Goal: Complete application form: Complete application form

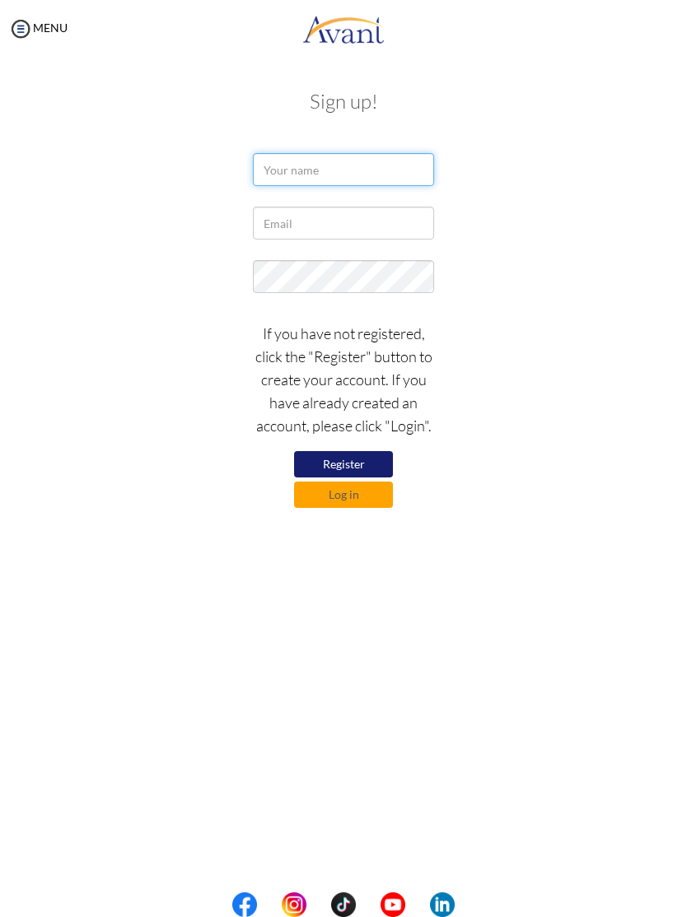
click at [383, 167] on input "text" at bounding box center [343, 169] width 181 height 33
type input "Marceliano Abante"
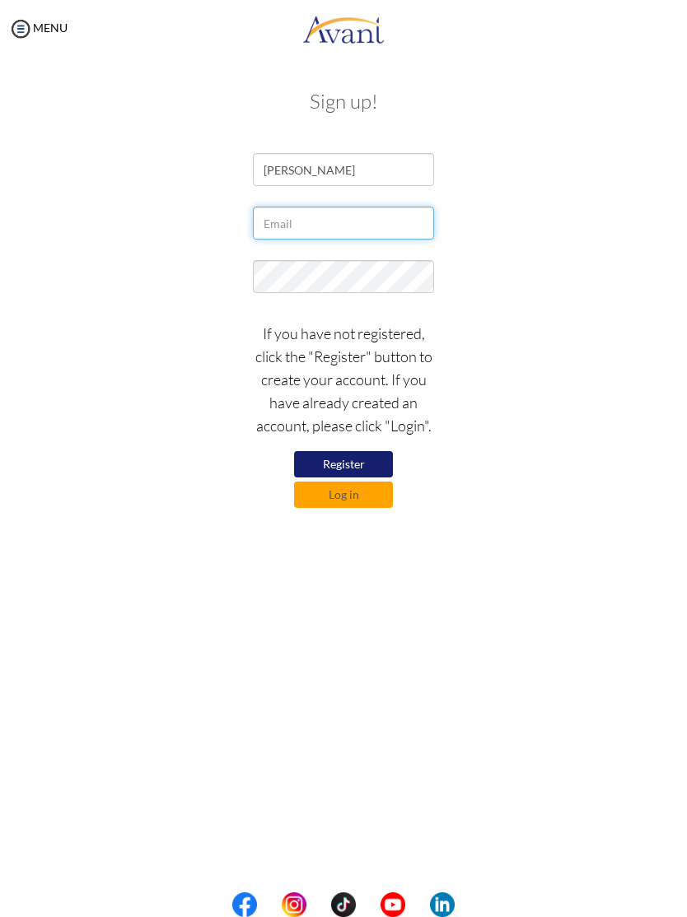
click at [384, 215] on input "text" at bounding box center [343, 223] width 181 height 33
type input "jayrabante@gmail.com"
click at [356, 454] on button "Register" at bounding box center [343, 464] width 99 height 26
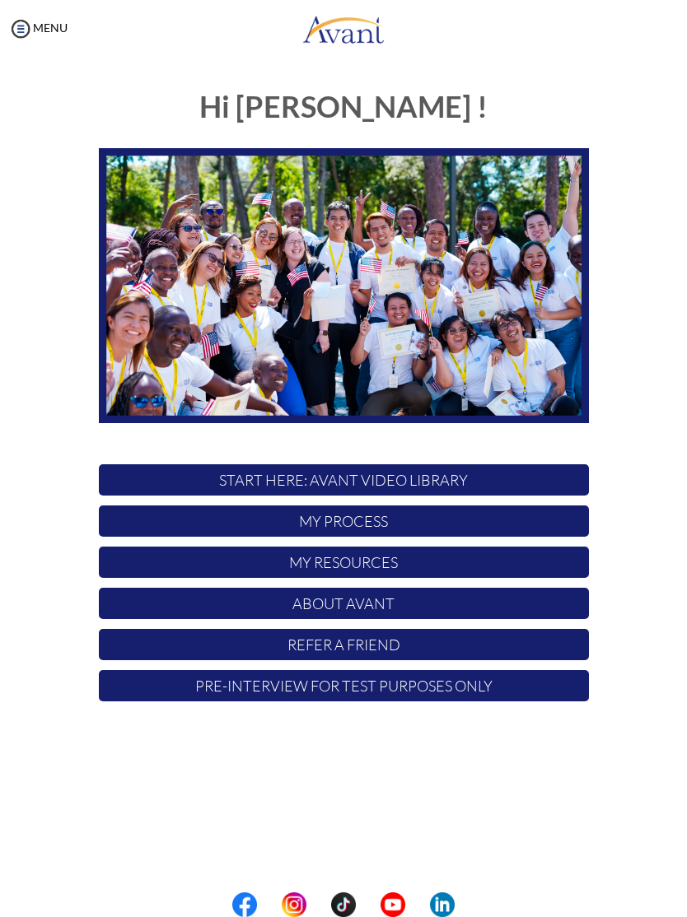
click at [477, 474] on p "START HERE: Avant Video Library" at bounding box center [344, 479] width 490 height 31
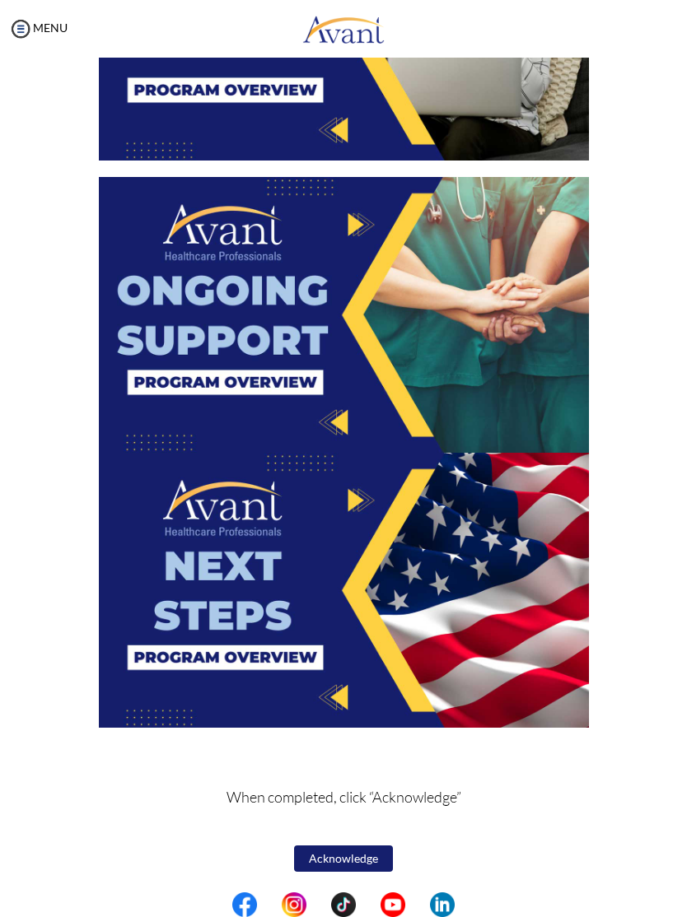
scroll to position [2279, 0]
click at [372, 861] on button "Acknowledge" at bounding box center [343, 858] width 99 height 26
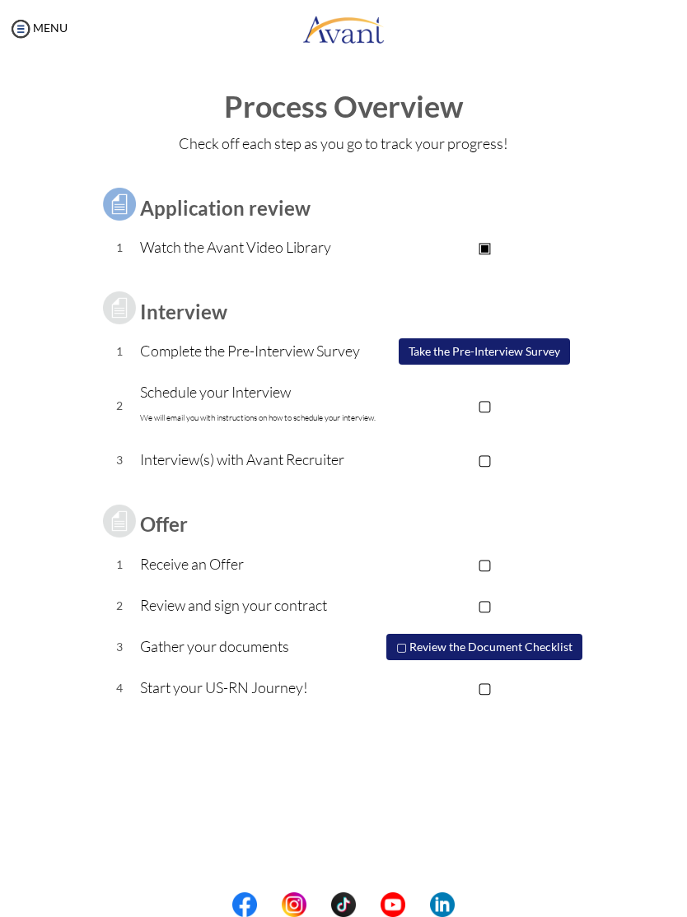
click at [554, 347] on button "Take the Pre-Interview Survey" at bounding box center [483, 351] width 171 height 26
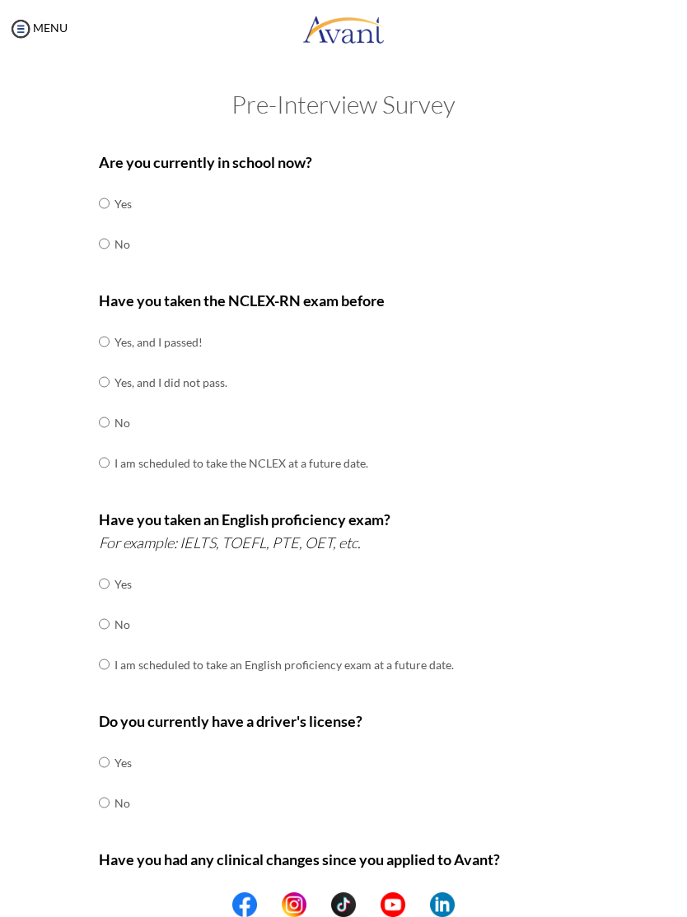
click at [100, 244] on input "radio" at bounding box center [104, 243] width 11 height 33
radio input "true"
click at [109, 337] on input "radio" at bounding box center [104, 341] width 11 height 33
radio input "true"
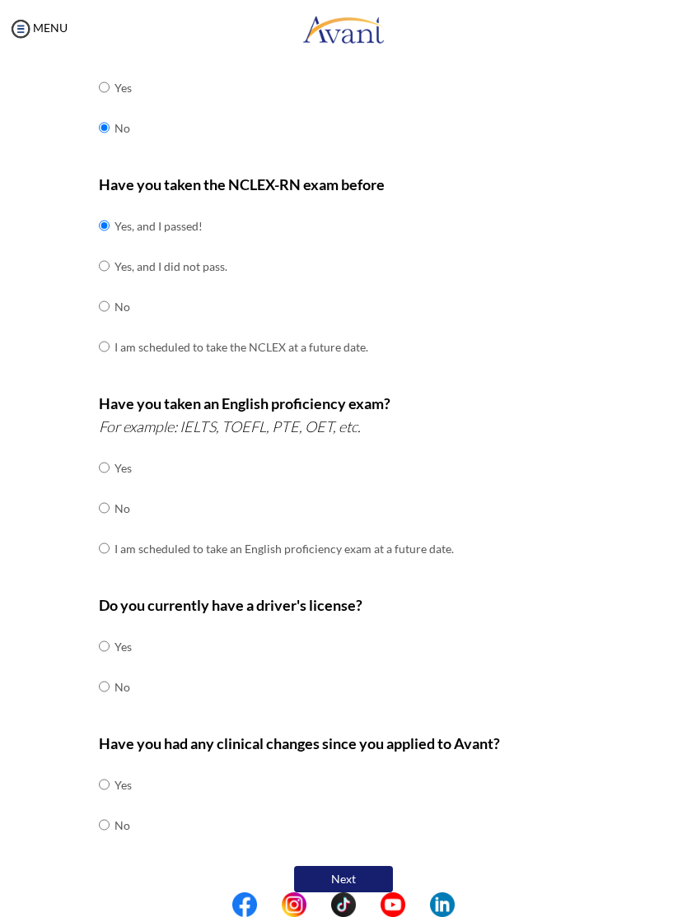
scroll to position [115, 0]
click at [101, 456] on input "radio" at bounding box center [104, 468] width 11 height 33
radio input "true"
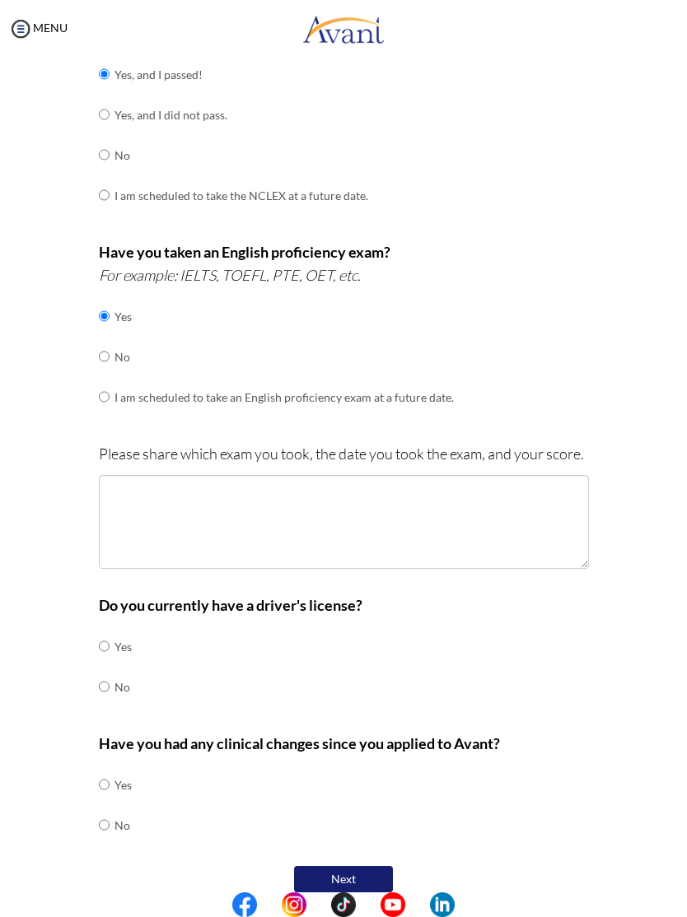
scroll to position [267, 0]
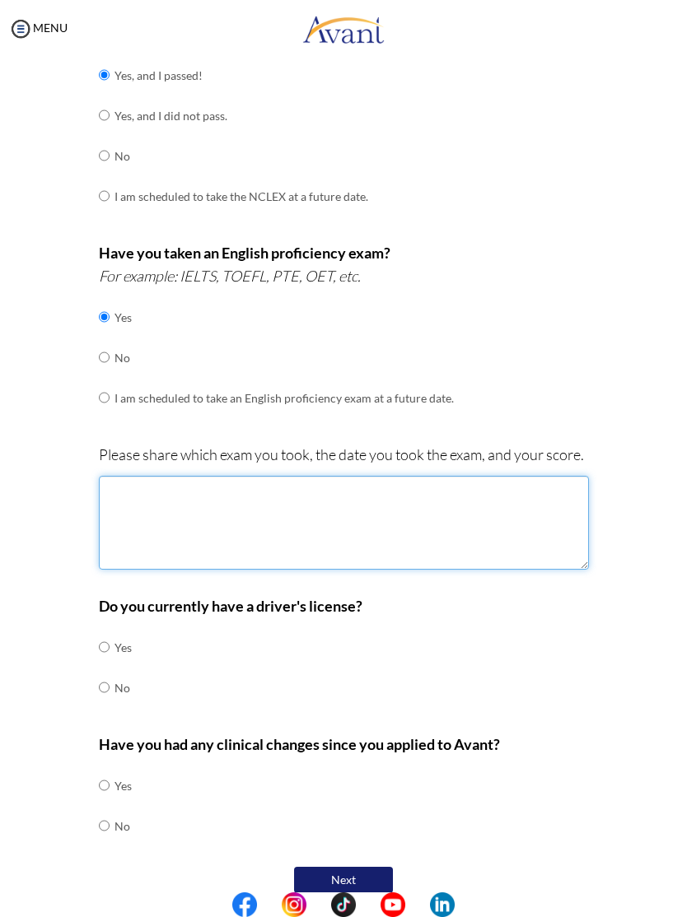
click at [412, 519] on textarea at bounding box center [344, 523] width 490 height 94
type textarea "Pte-83 May 2025"
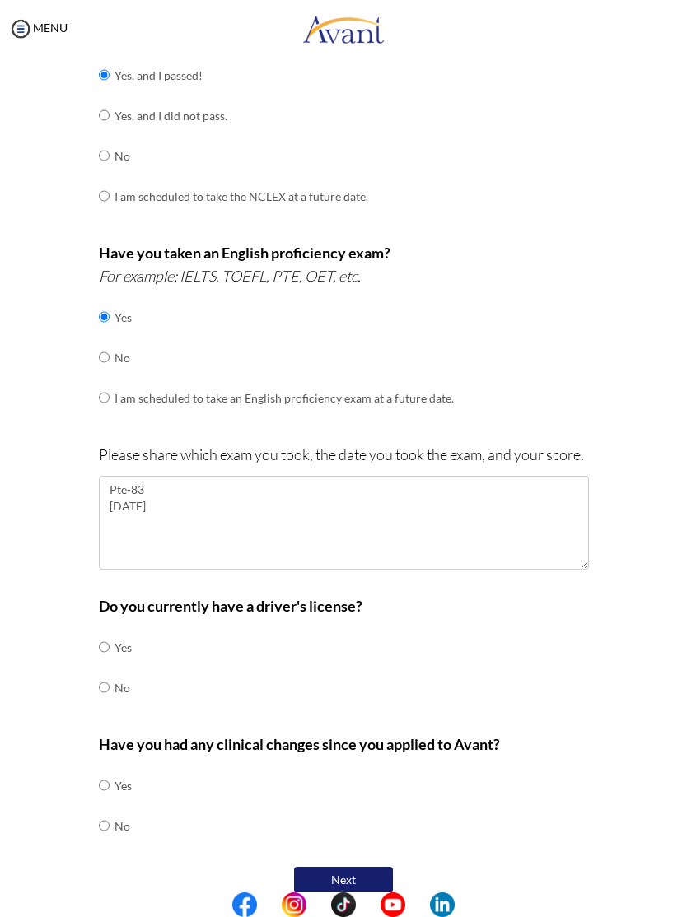
click at [101, 631] on input "radio" at bounding box center [104, 647] width 11 height 33
radio input "true"
click at [109, 809] on input "radio" at bounding box center [104, 825] width 11 height 33
radio input "true"
click at [360, 867] on button "Next" at bounding box center [343, 880] width 99 height 26
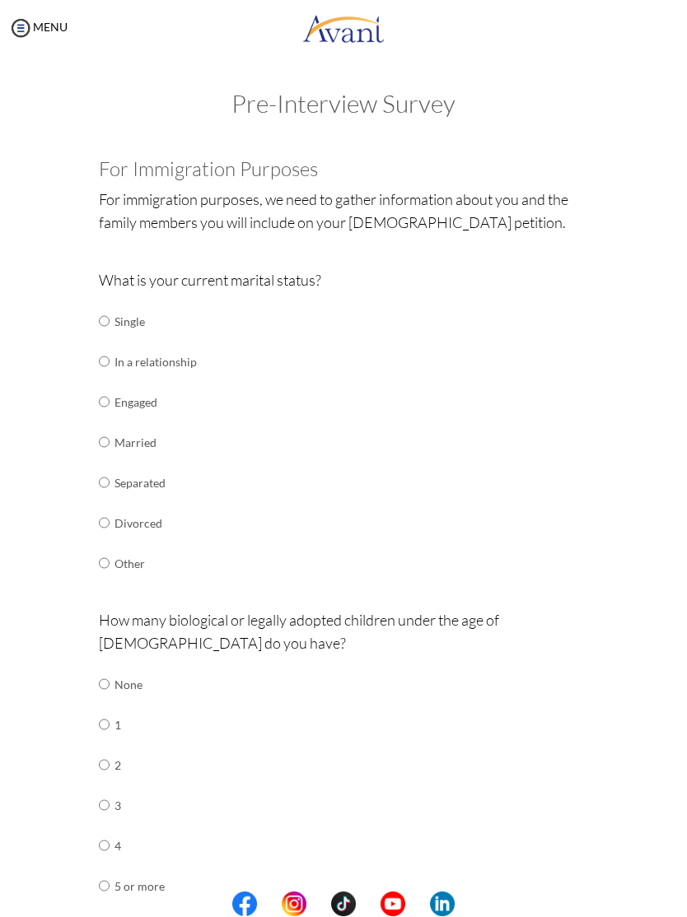
click at [108, 316] on input "radio" at bounding box center [104, 321] width 11 height 33
radio input "true"
click at [105, 668] on input "radio" at bounding box center [104, 684] width 11 height 33
radio input "true"
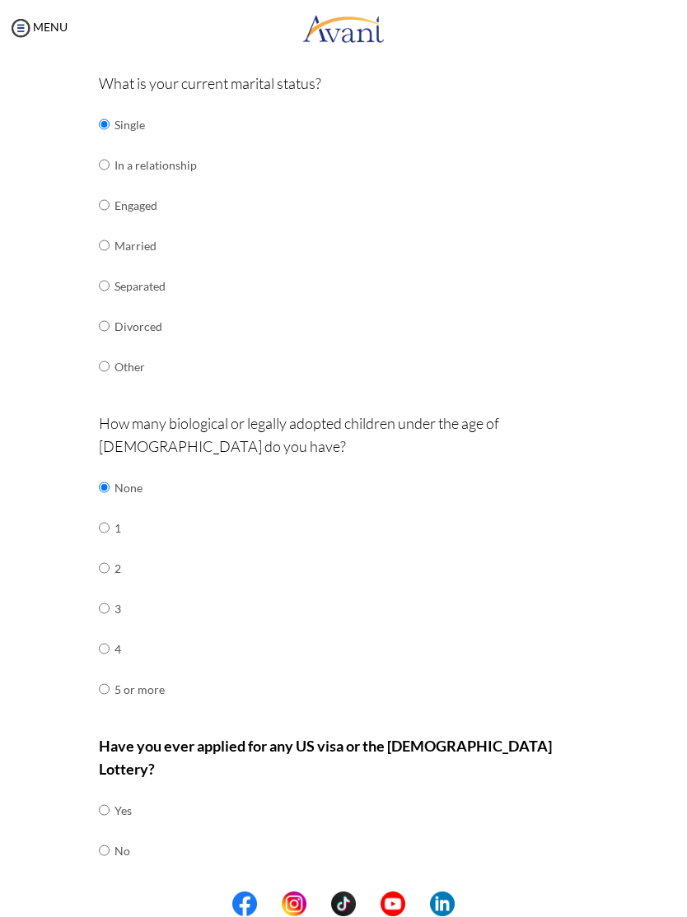
scroll to position [196, 0]
click at [102, 836] on input "radio" at bounding box center [104, 852] width 11 height 33
radio input "true"
click at [424, 893] on button "Next" at bounding box center [396, 906] width 99 height 26
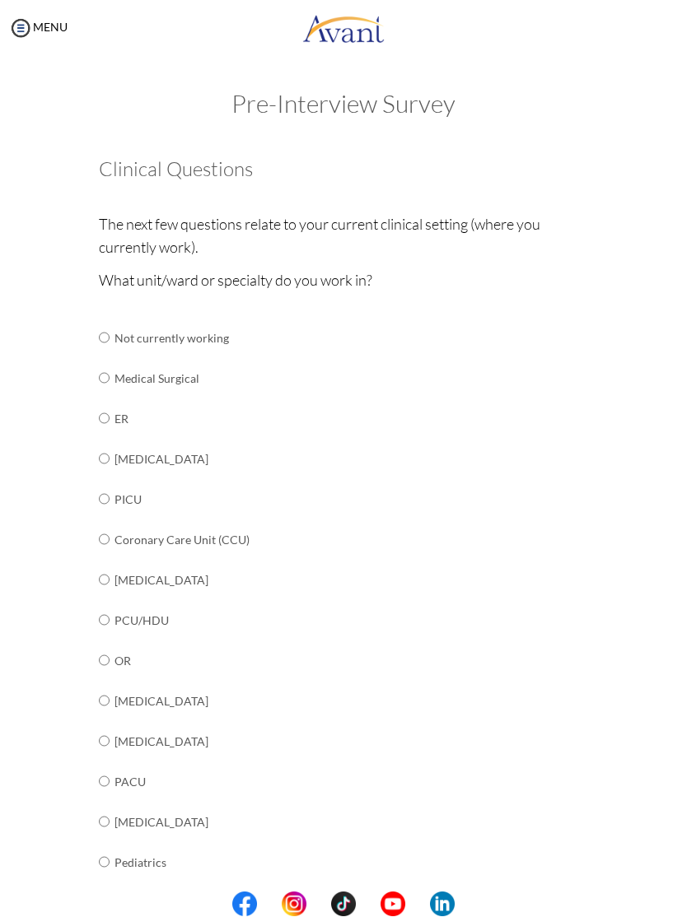
click at [109, 648] on input "radio" at bounding box center [104, 661] width 11 height 33
radio input "true"
click at [109, 647] on input "radio" at bounding box center [104, 661] width 11 height 33
click at [109, 733] on input "radio" at bounding box center [104, 741] width 11 height 33
radio input "true"
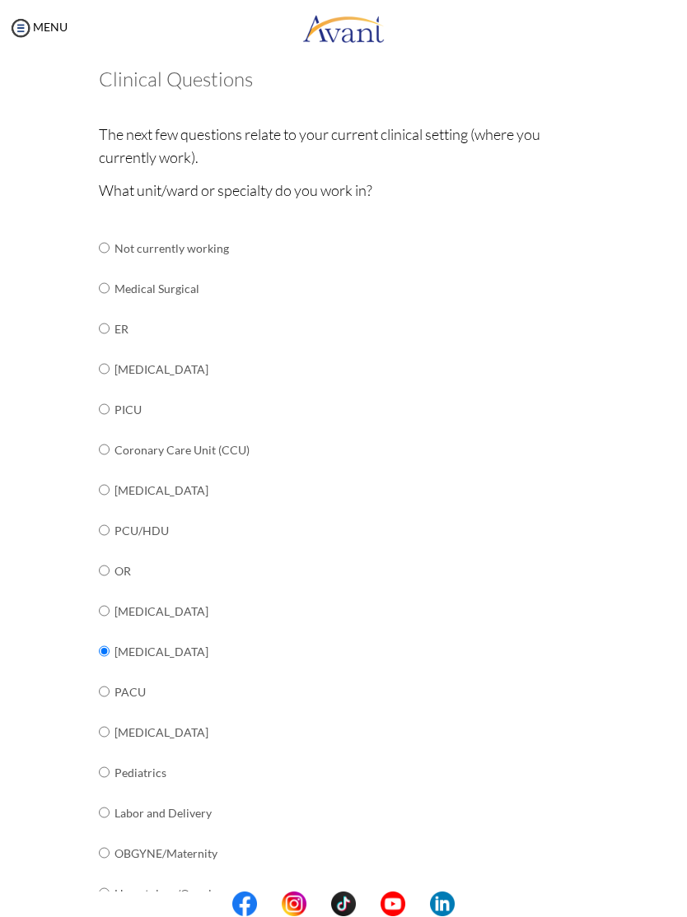
scroll to position [113, 0]
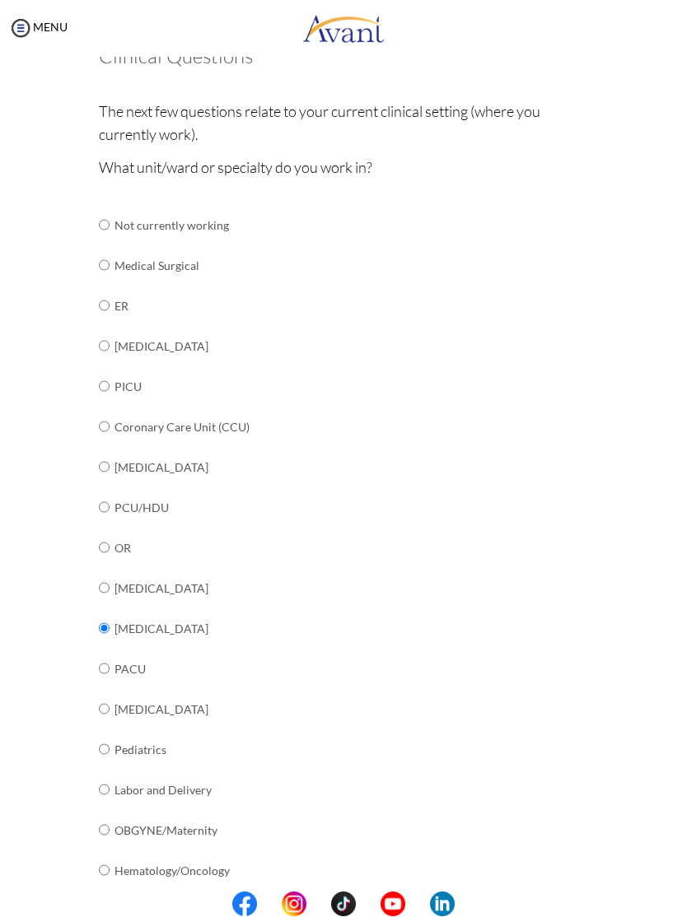
click at [109, 653] on input "radio" at bounding box center [104, 669] width 11 height 33
radio input "true"
click at [106, 573] on input "radio" at bounding box center [104, 588] width 11 height 33
radio input "true"
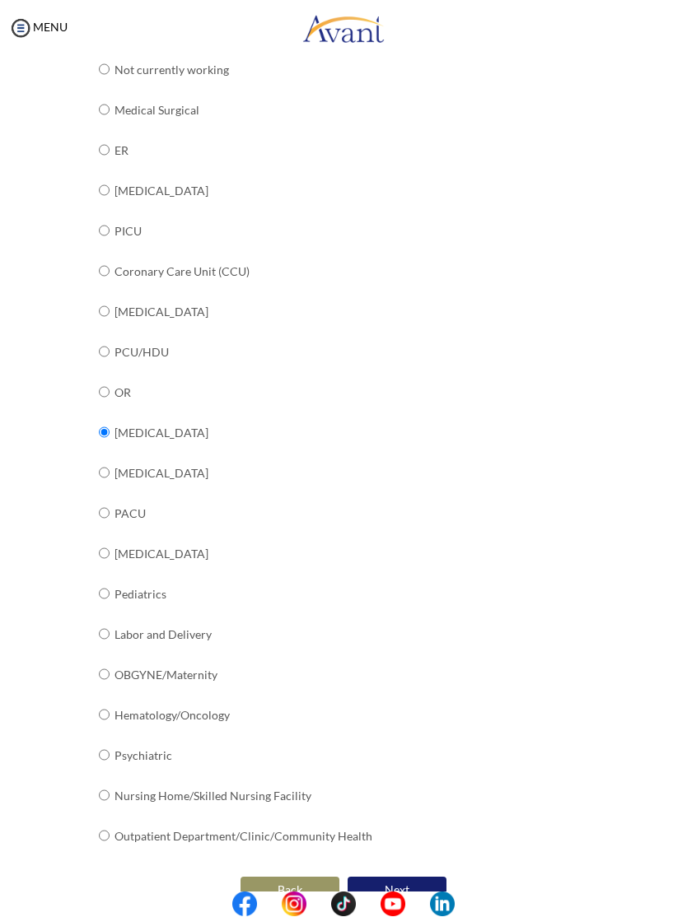
scroll to position [268, 0]
click at [417, 878] on button "Next" at bounding box center [396, 891] width 99 height 26
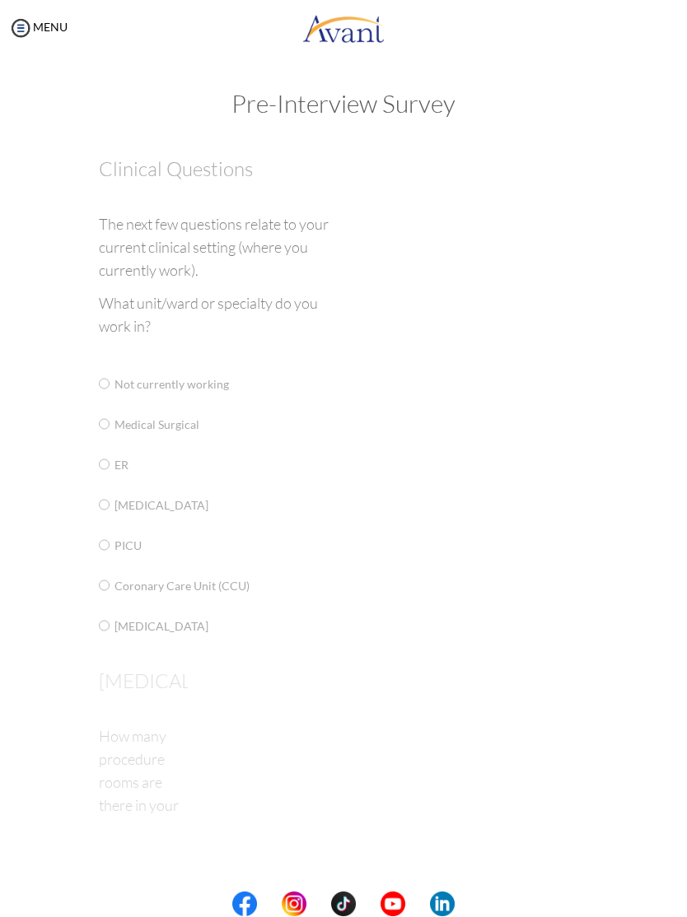
scroll to position [0, 0]
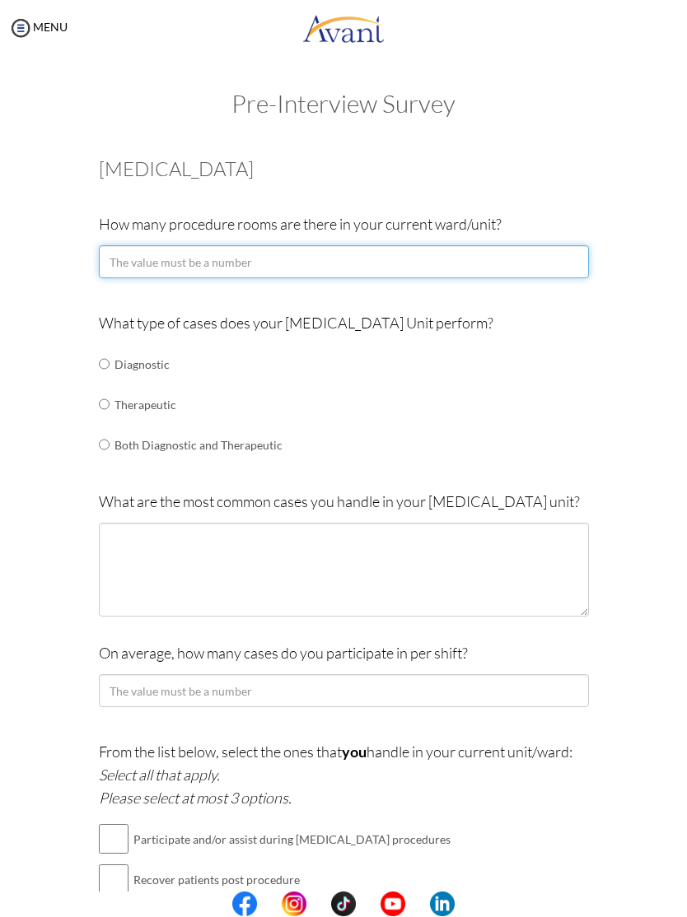
click at [566, 262] on input "number" at bounding box center [344, 262] width 490 height 33
type input "3"
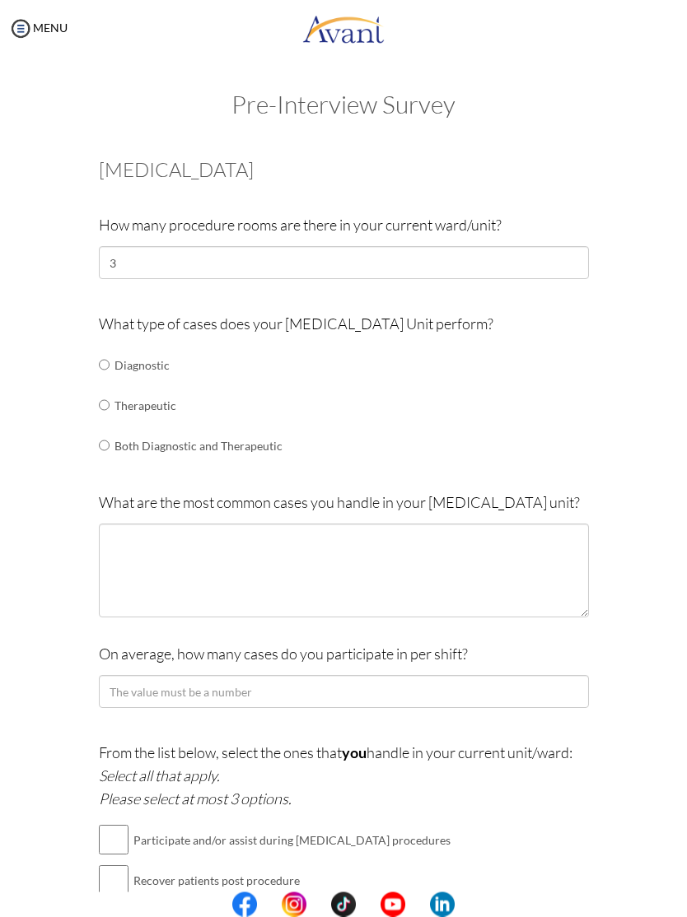
click at [103, 445] on input "radio" at bounding box center [104, 445] width 11 height 33
radio input "true"
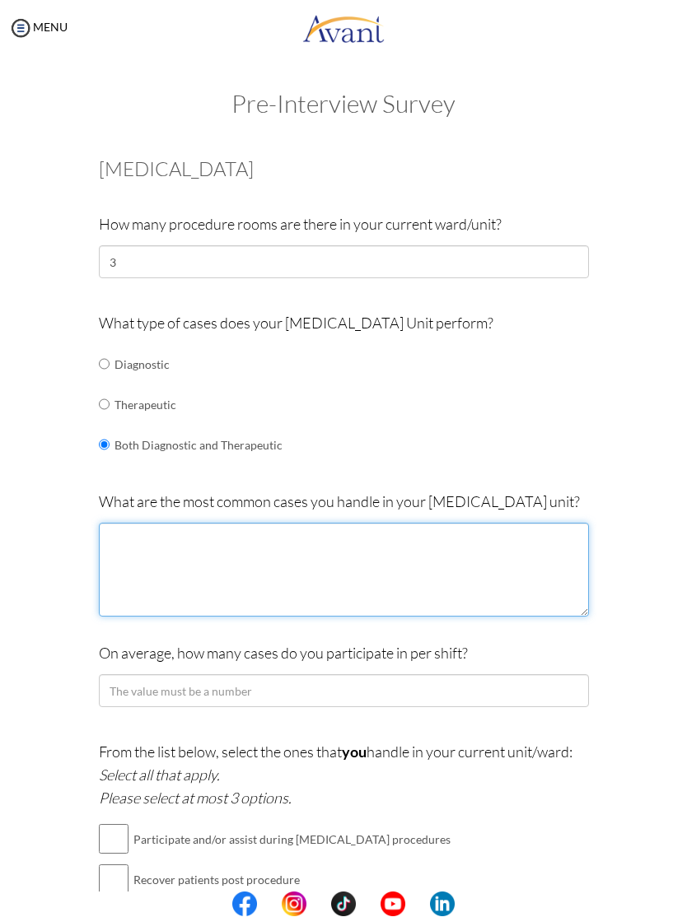
click at [435, 574] on textarea at bounding box center [344, 571] width 490 height 94
click at [174, 538] on textarea "Gastroscopy colonoscopy ercp colonic stenting dilatation bravo" at bounding box center [344, 571] width 490 height 94
click at [241, 537] on textarea "Gastroscopy ,colonoscopy ercp colonic stenting dilatation bravo" at bounding box center [344, 571] width 490 height 94
click at [454, 542] on textarea "Gastroscopy ,colonoscopy ,ercp colonic stenting dilatation bravo" at bounding box center [344, 571] width 490 height 94
click at [273, 530] on textarea "Gastroscopy ,colonoscopy ,ercp colonic stenting dilatation bravo" at bounding box center [344, 571] width 490 height 94
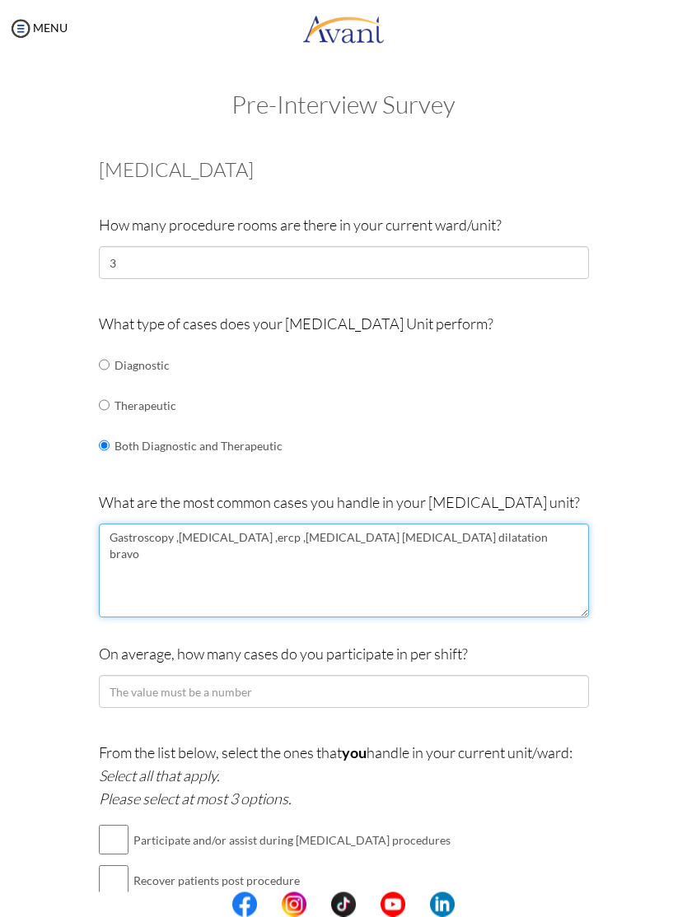
click at [315, 528] on textarea "Gastroscopy ,colonoscopy ,ercp ,colonic stenting dilatation bravo" at bounding box center [344, 571] width 490 height 94
click at [262, 575] on textarea "Gastroscopy ,colonoscopy ,ercp ,colonic stenting dilatation bravo" at bounding box center [344, 571] width 490 height 94
click at [513, 547] on textarea "Gastroscopy ,colonoscopy ,ercp ,colonic stenting dilatation bravo" at bounding box center [344, 571] width 490 height 94
click at [355, 533] on textarea "Gastroscopy ,colonoscopy ,ercp ,colonic stenting dilatation bravo" at bounding box center [344, 571] width 490 height 94
click at [409, 537] on textarea "Gastroscopy ,colonoscopy ,ercp ,colonic stenting ,dilatation bravo" at bounding box center [344, 571] width 490 height 94
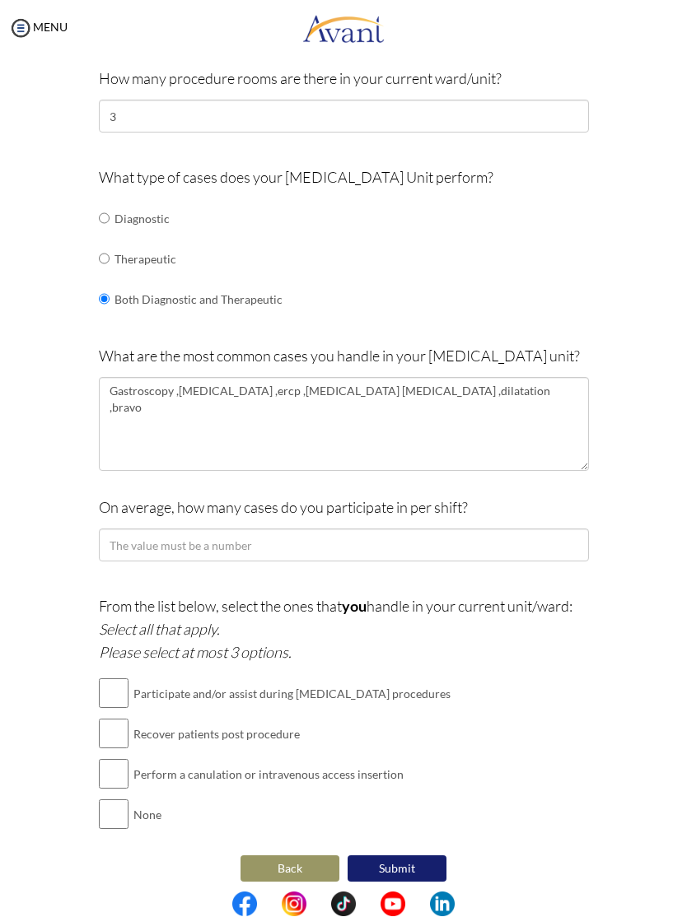
scroll to position [145, 0]
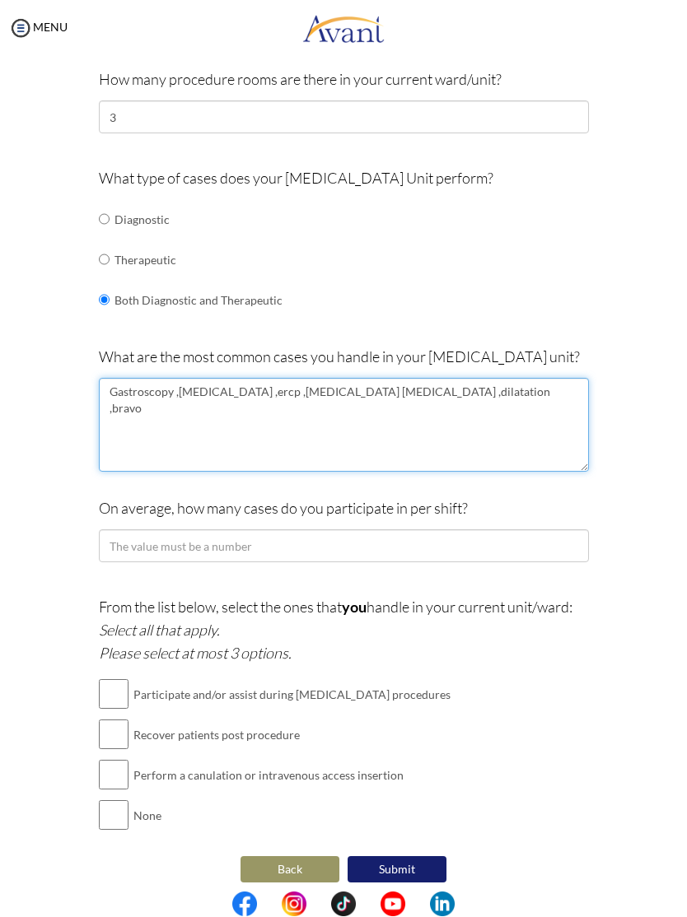
type textarea "Gastroscopy ,colonoscopy ,ercp ,colonic stenting ,dilatation ,bravo"
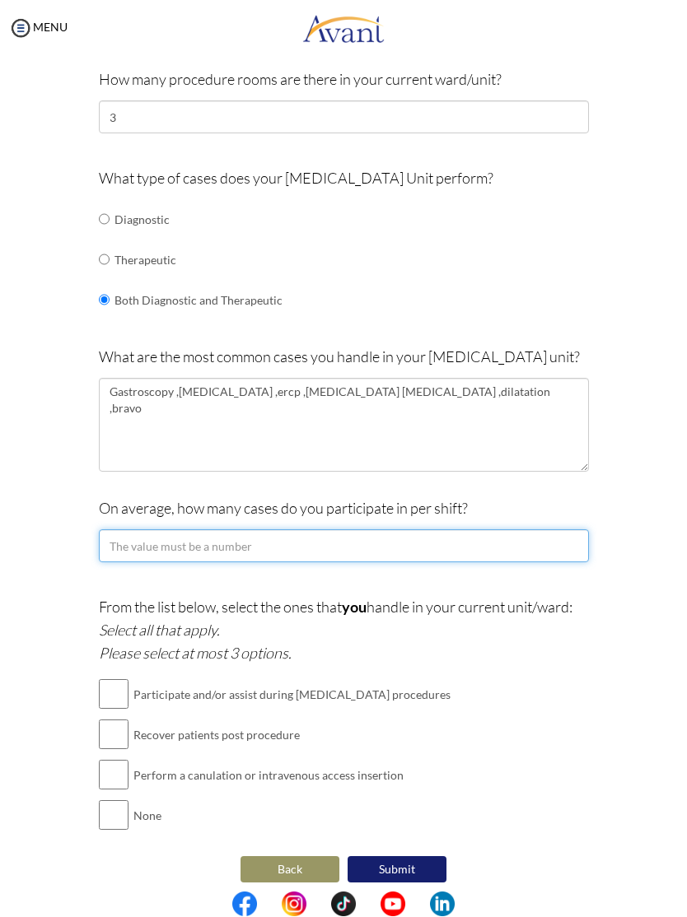
click at [286, 541] on input "number" at bounding box center [344, 546] width 490 height 33
type input "14"
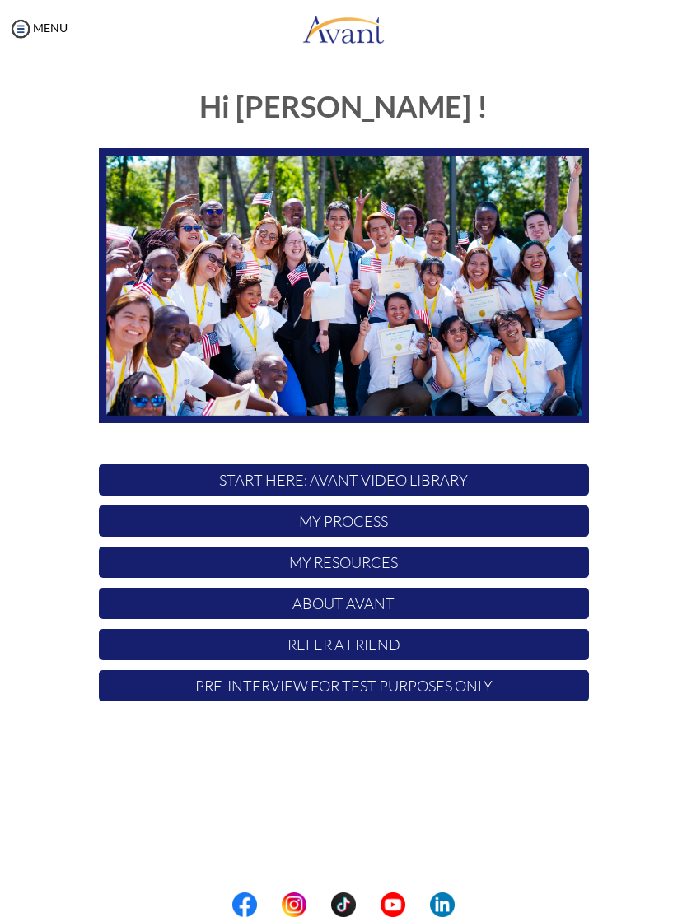
click at [463, 479] on p "START HERE: Avant Video Library" at bounding box center [344, 479] width 490 height 31
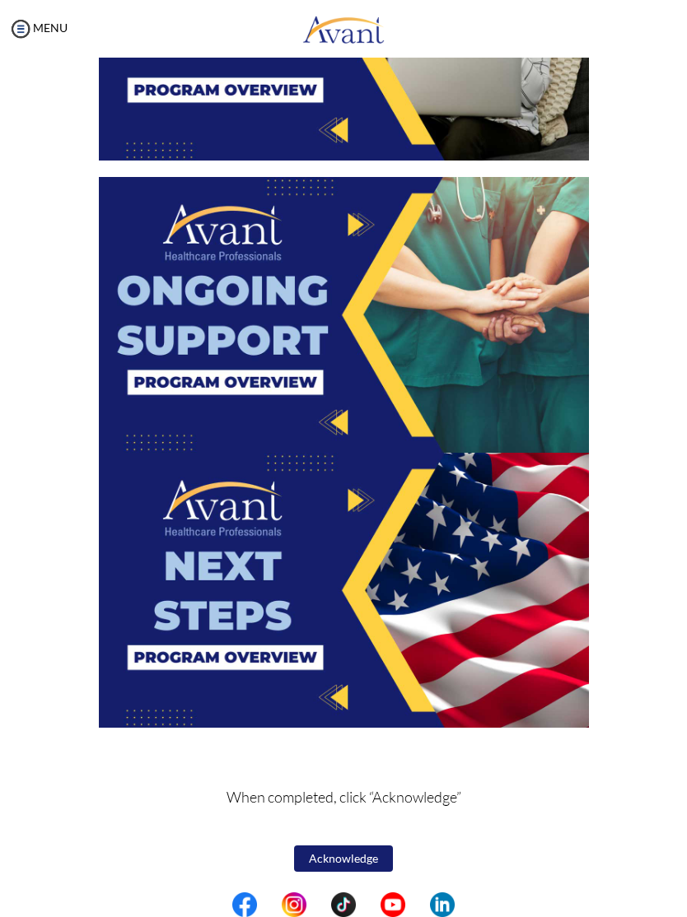
scroll to position [2279, 0]
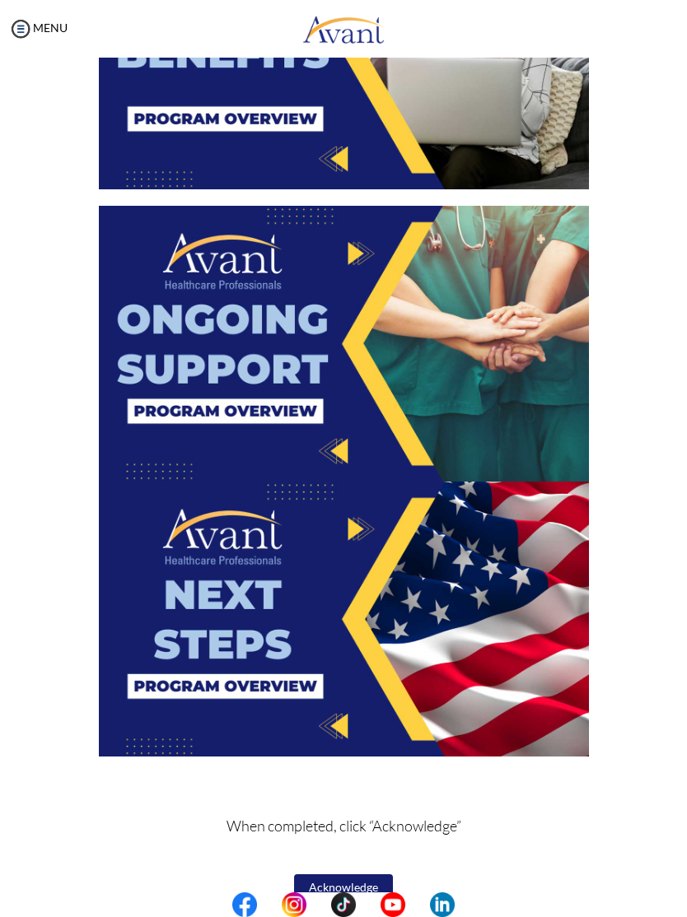
scroll to position [2261, 0]
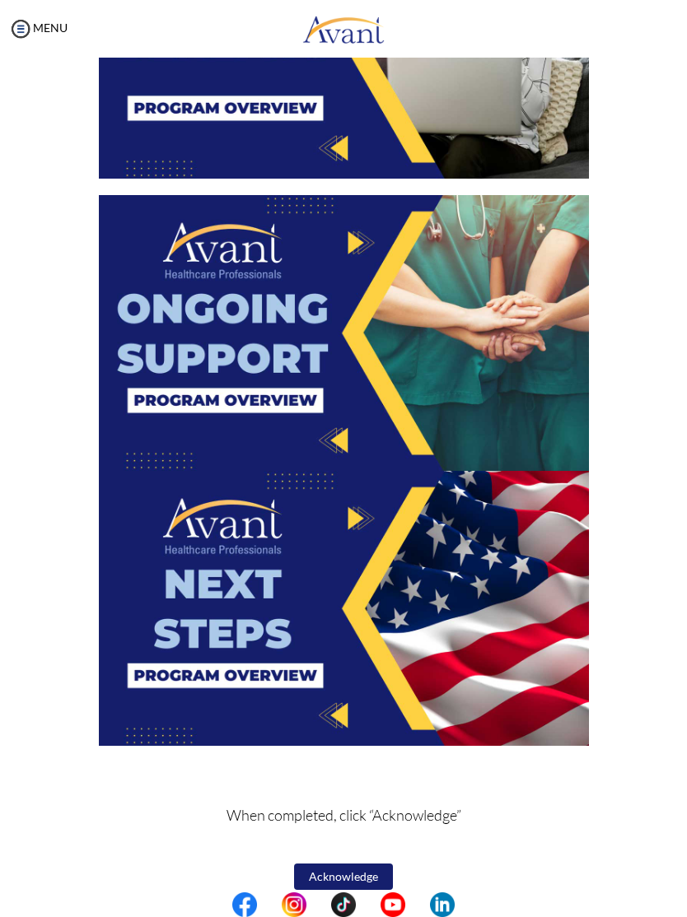
click at [366, 873] on button "Acknowledge" at bounding box center [343, 877] width 99 height 26
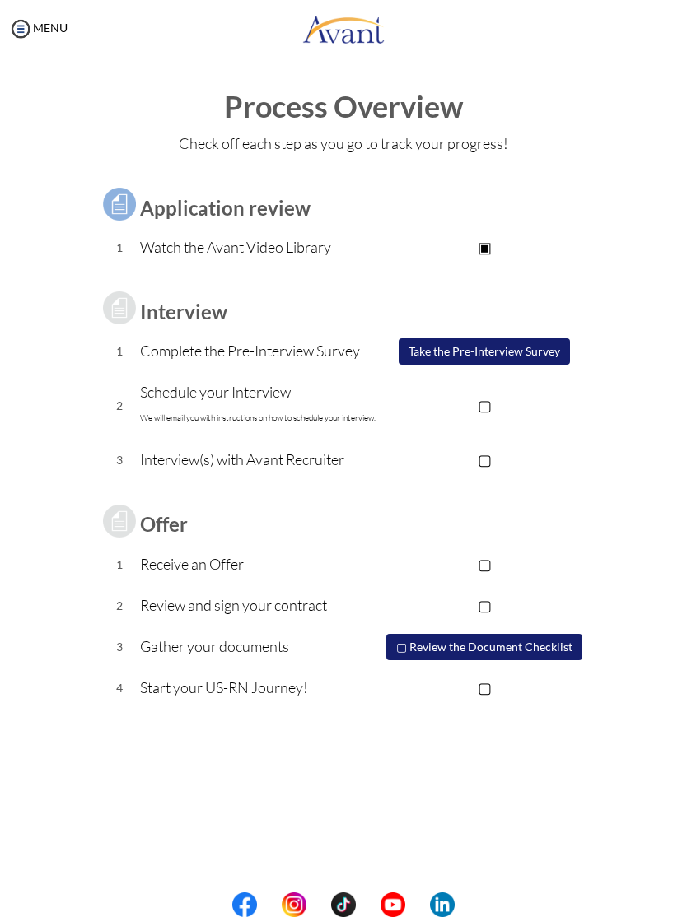
click at [550, 352] on button "Take the Pre-Interview Survey" at bounding box center [483, 351] width 171 height 26
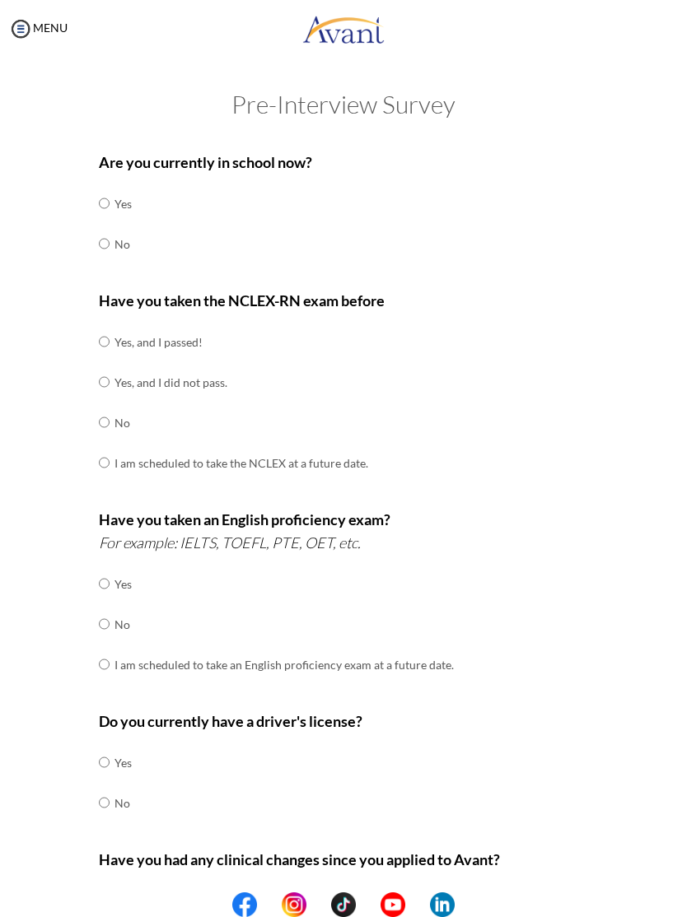
click at [105, 242] on input "radio" at bounding box center [104, 243] width 11 height 33
radio input "true"
click at [104, 339] on input "radio" at bounding box center [104, 341] width 11 height 33
radio input "true"
click at [109, 575] on input "radio" at bounding box center [104, 583] width 11 height 33
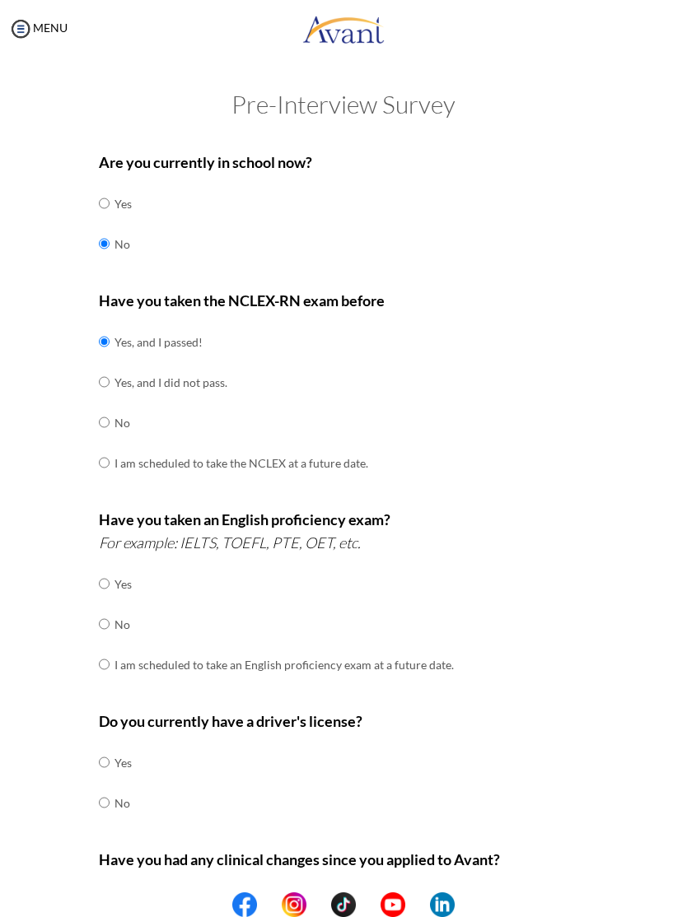
radio input "true"
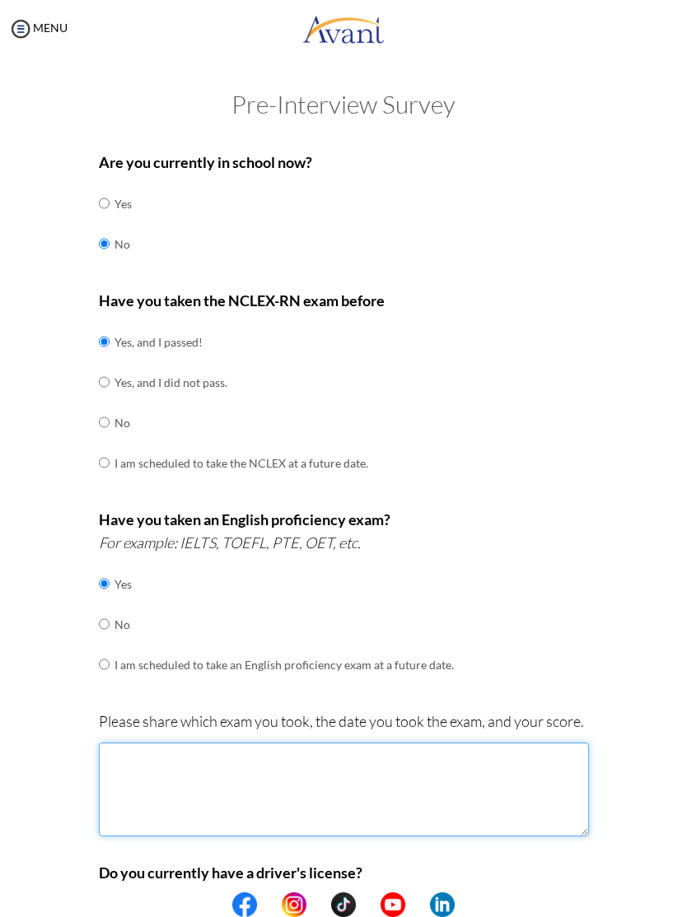
click at [299, 770] on textarea at bounding box center [344, 790] width 490 height 94
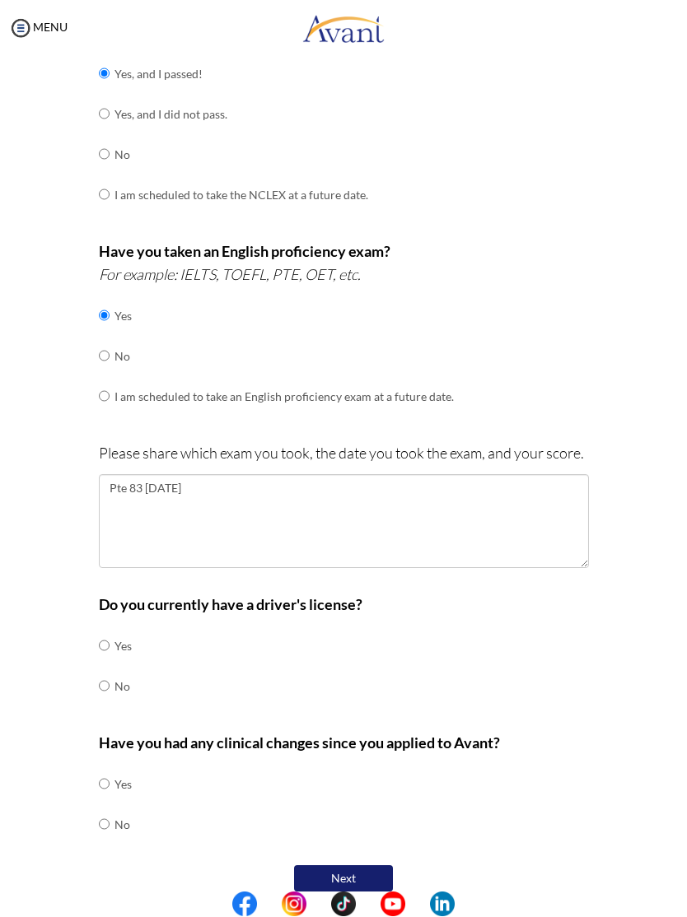
scroll to position [267, 0]
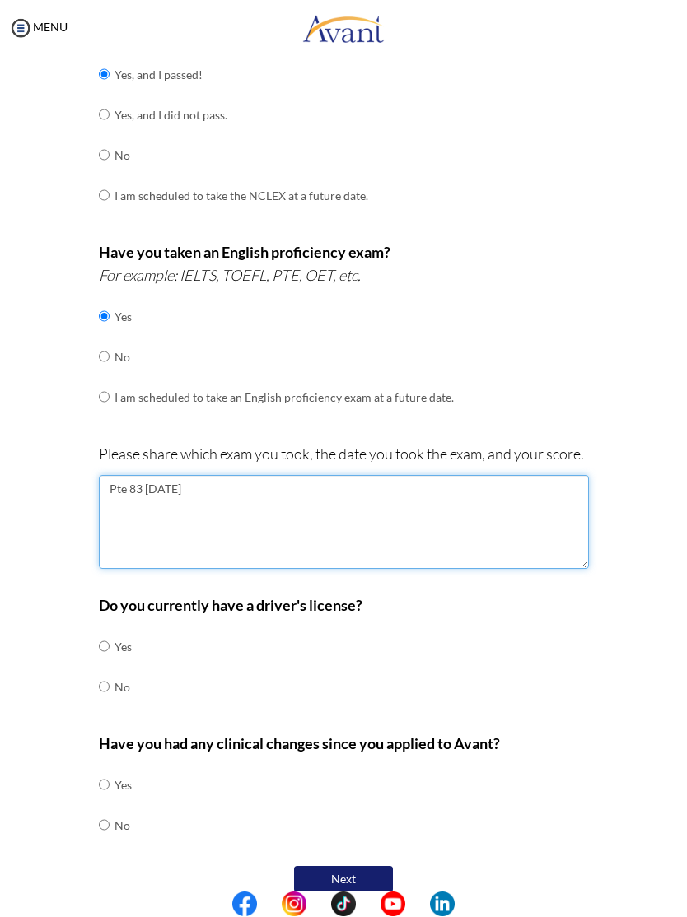
type textarea "Pte 83 [DATE]"
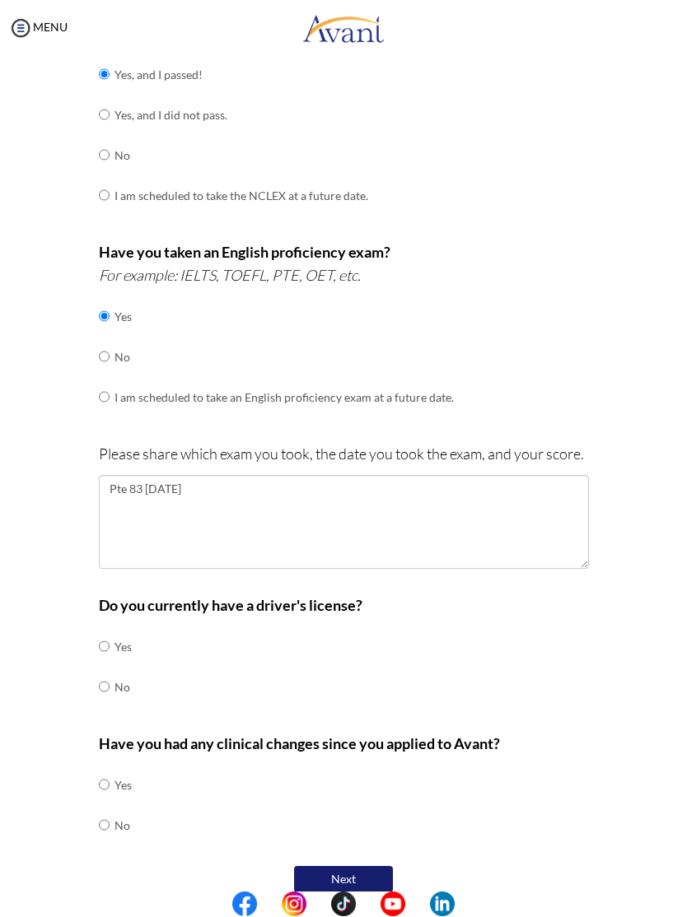
click at [109, 634] on input "radio" at bounding box center [104, 647] width 11 height 33
radio input "true"
click at [109, 809] on input "radio" at bounding box center [104, 825] width 11 height 33
radio input "true"
click at [372, 867] on button "Next" at bounding box center [343, 880] width 99 height 26
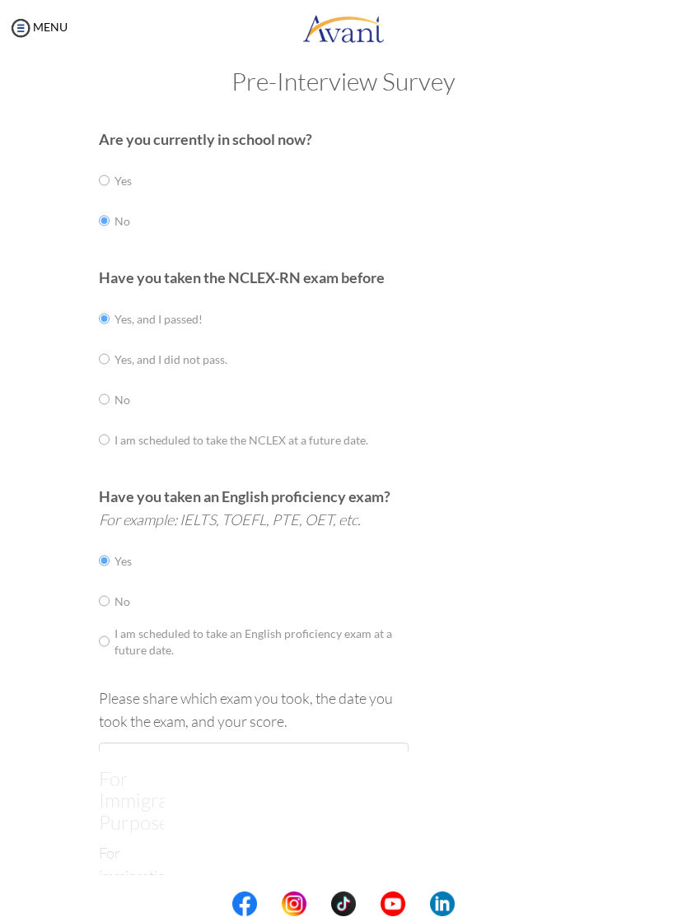
scroll to position [0, 0]
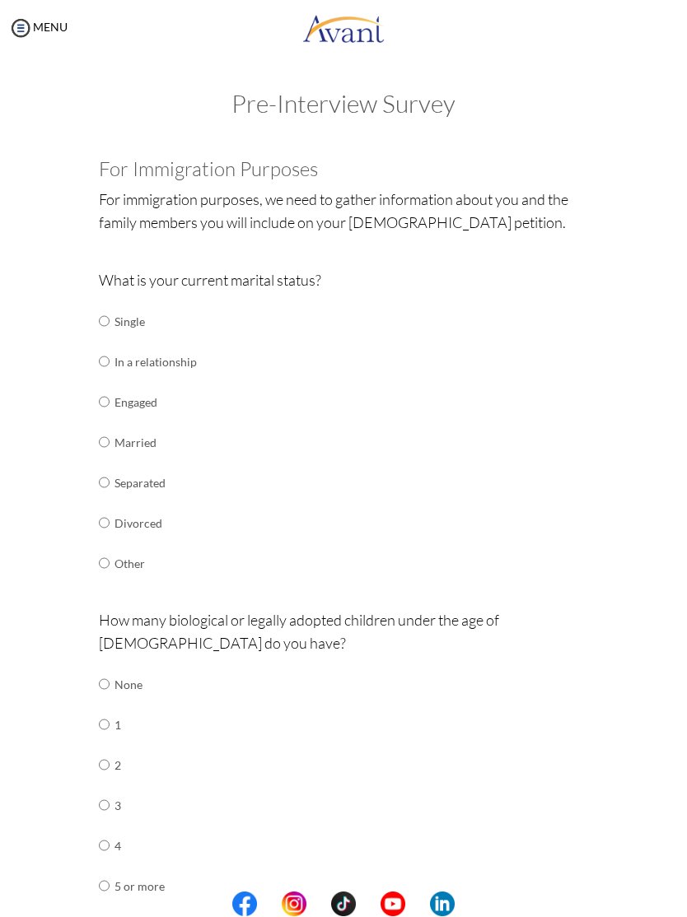
click at [109, 324] on input "radio" at bounding box center [104, 321] width 11 height 33
radio input "true"
click at [107, 668] on input "radio" at bounding box center [104, 684] width 11 height 33
radio input "true"
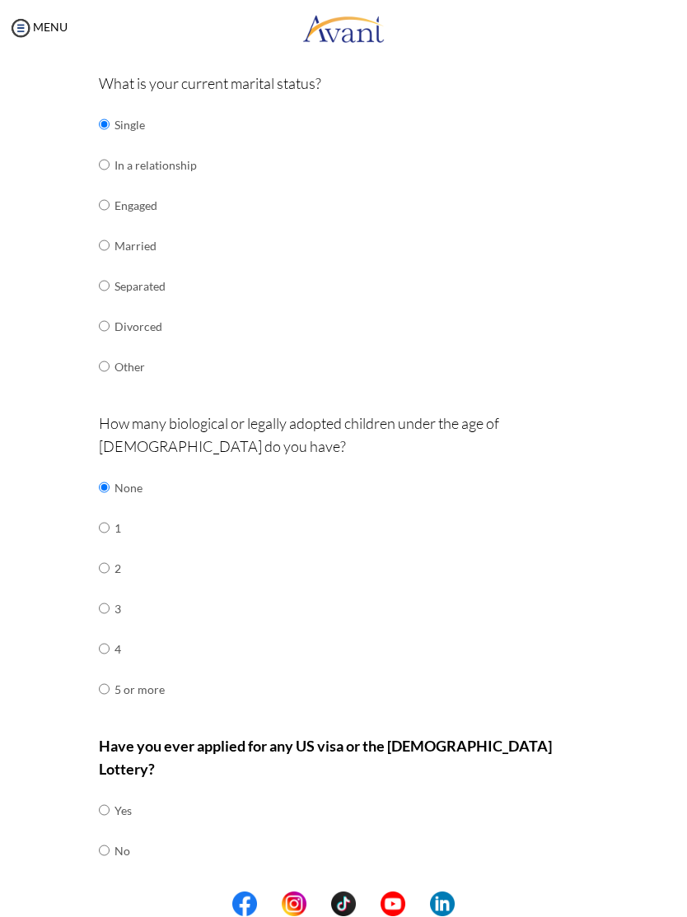
scroll to position [196, 0]
click at [109, 836] on input "radio" at bounding box center [104, 852] width 11 height 33
radio input "true"
click at [427, 893] on button "Next" at bounding box center [396, 906] width 99 height 26
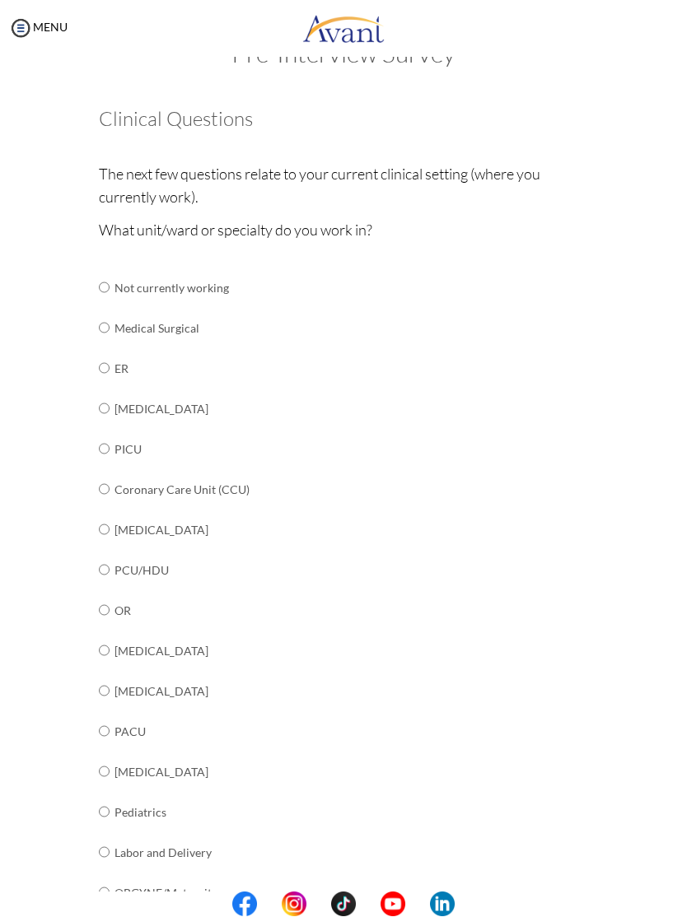
scroll to position [140, 0]
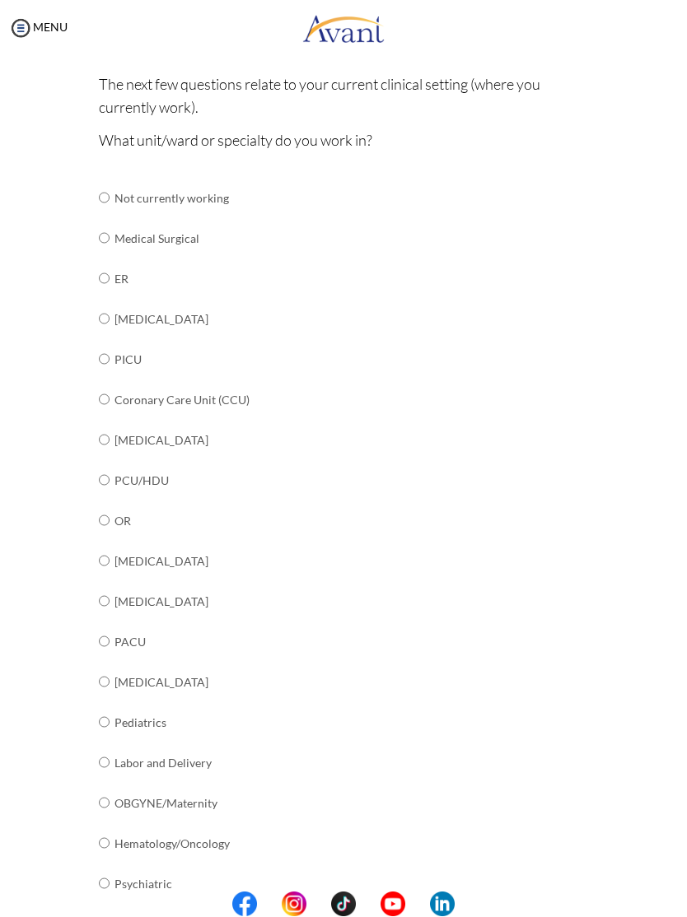
click at [105, 590] on input "radio" at bounding box center [104, 601] width 11 height 33
radio input "true"
click at [109, 545] on input "radio" at bounding box center [104, 561] width 11 height 33
radio input "true"
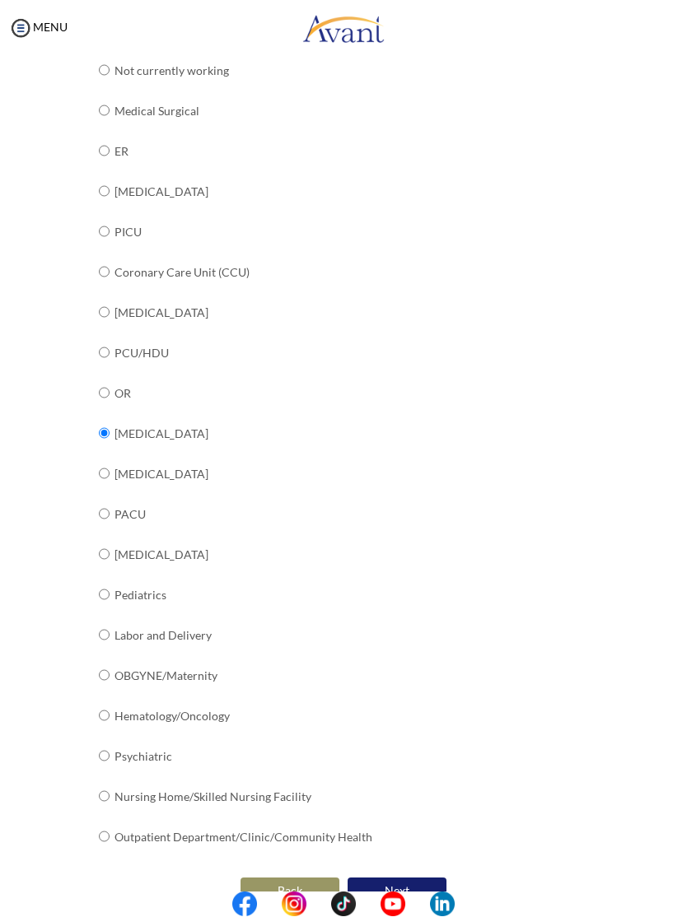
scroll to position [268, 0]
click at [417, 878] on button "Next" at bounding box center [396, 891] width 99 height 26
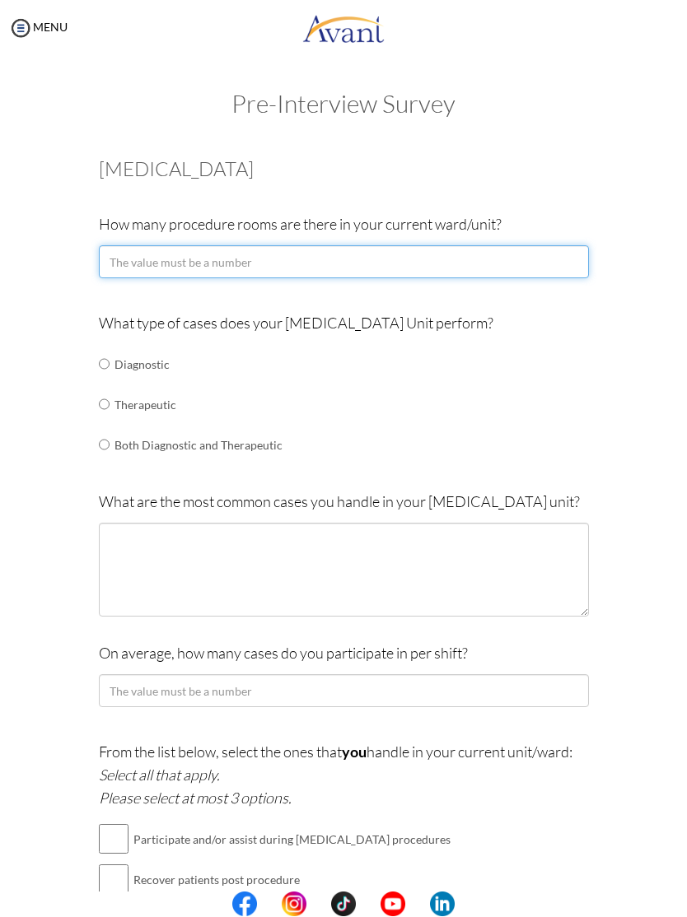
click at [575, 264] on input "number" at bounding box center [344, 262] width 490 height 33
type input "3"
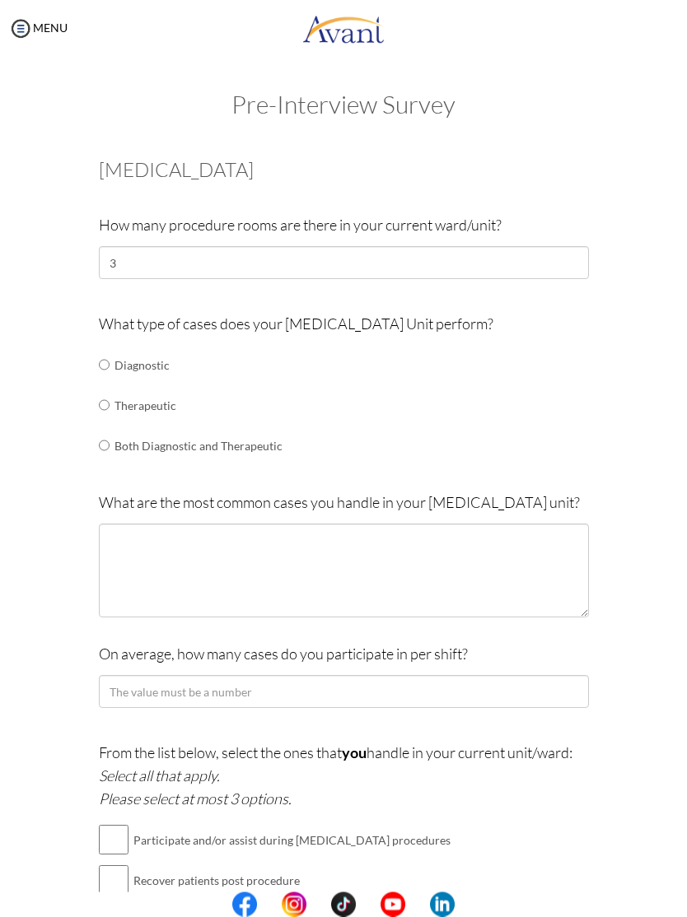
click at [108, 451] on input "radio" at bounding box center [104, 445] width 11 height 33
radio input "true"
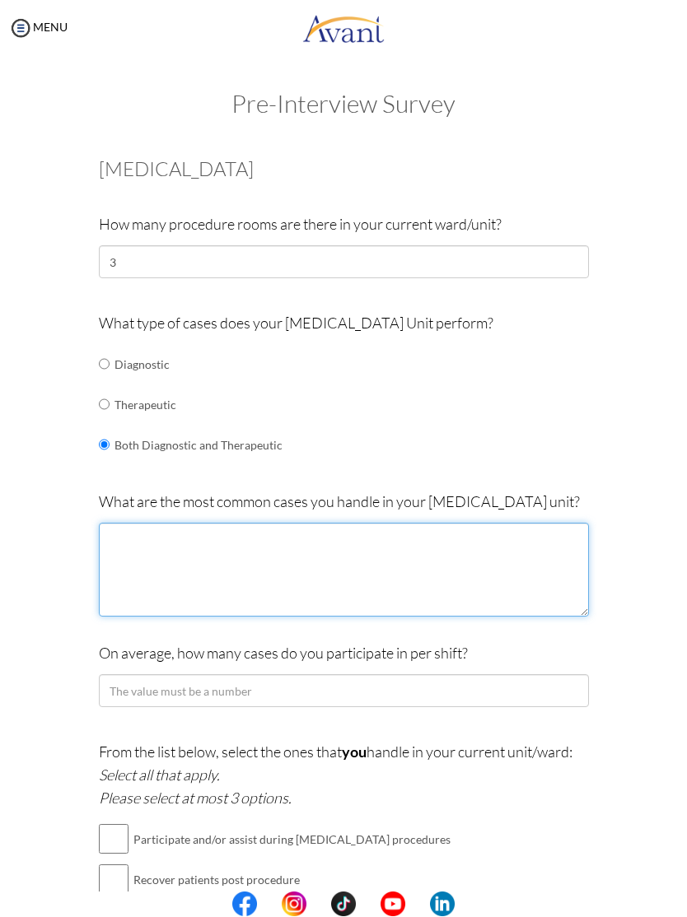
click at [487, 564] on textarea at bounding box center [344, 571] width 490 height 94
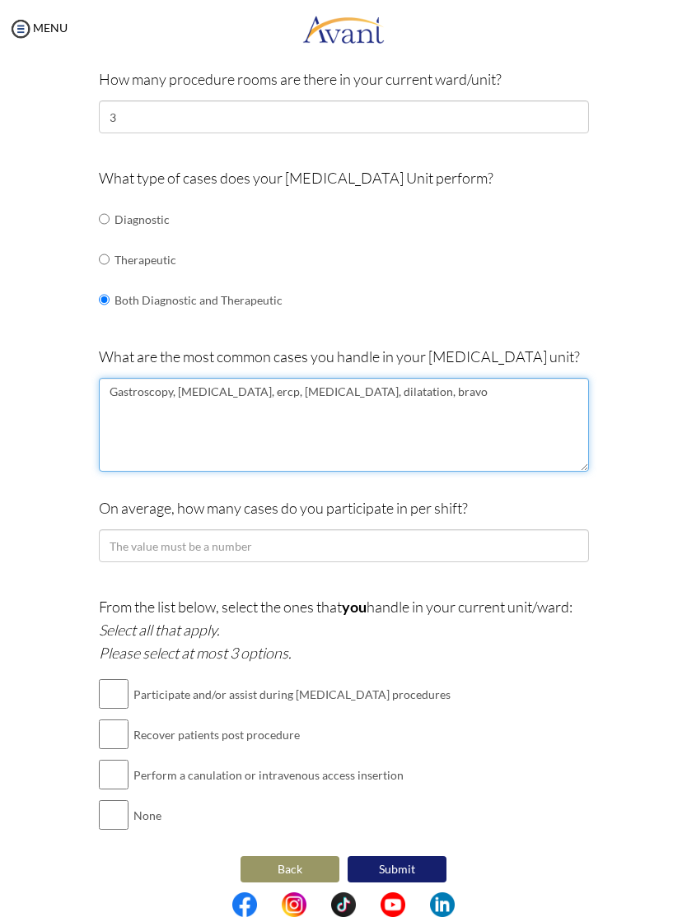
scroll to position [145, 0]
type textarea "Gastroscopy, [MEDICAL_DATA], ercp, [MEDICAL_DATA], dilatation, bravo"
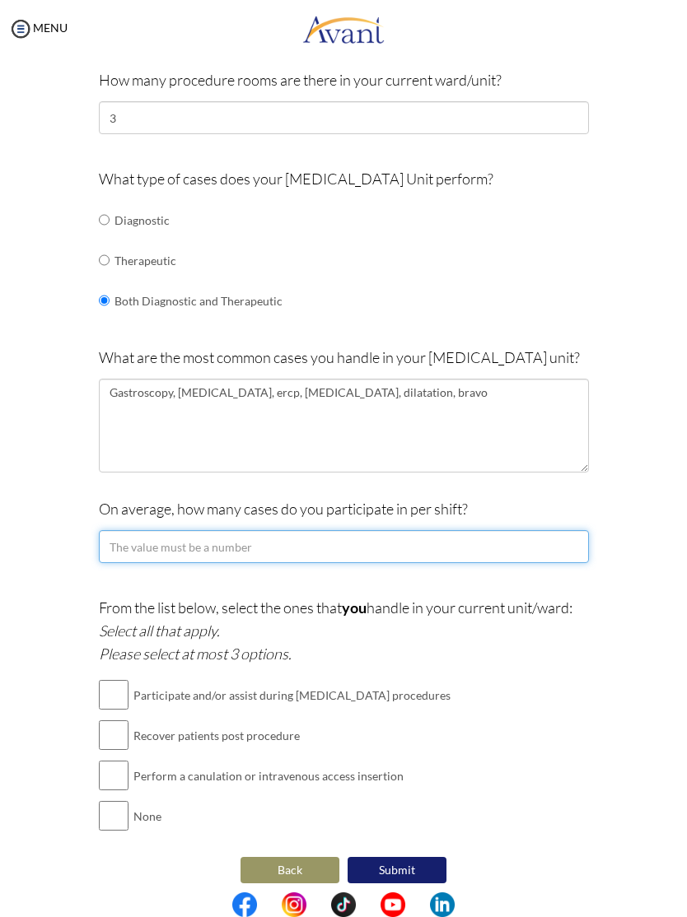
click at [442, 538] on input "number" at bounding box center [344, 546] width 490 height 33
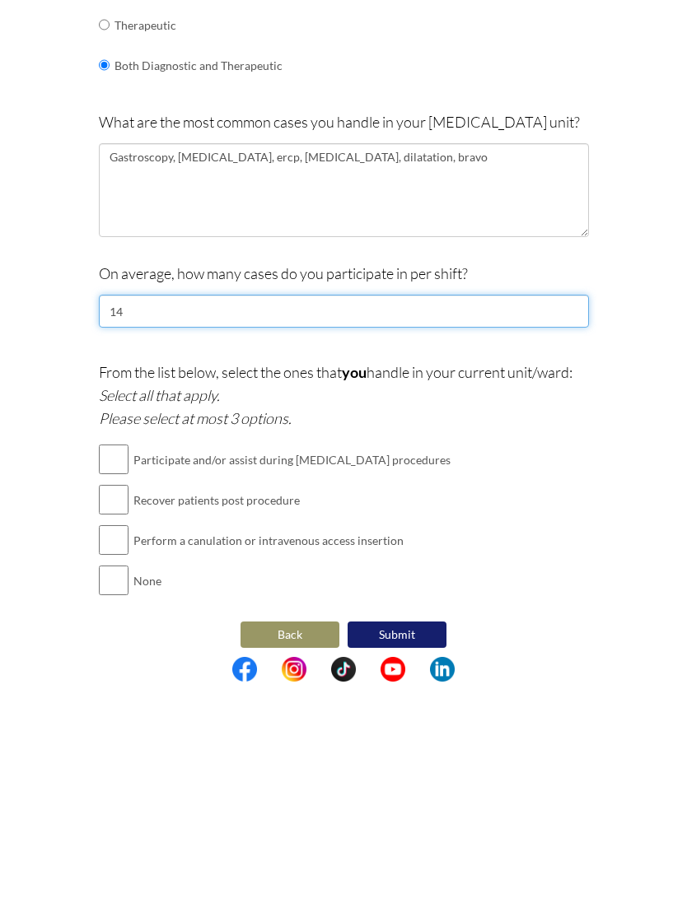
type input "14"
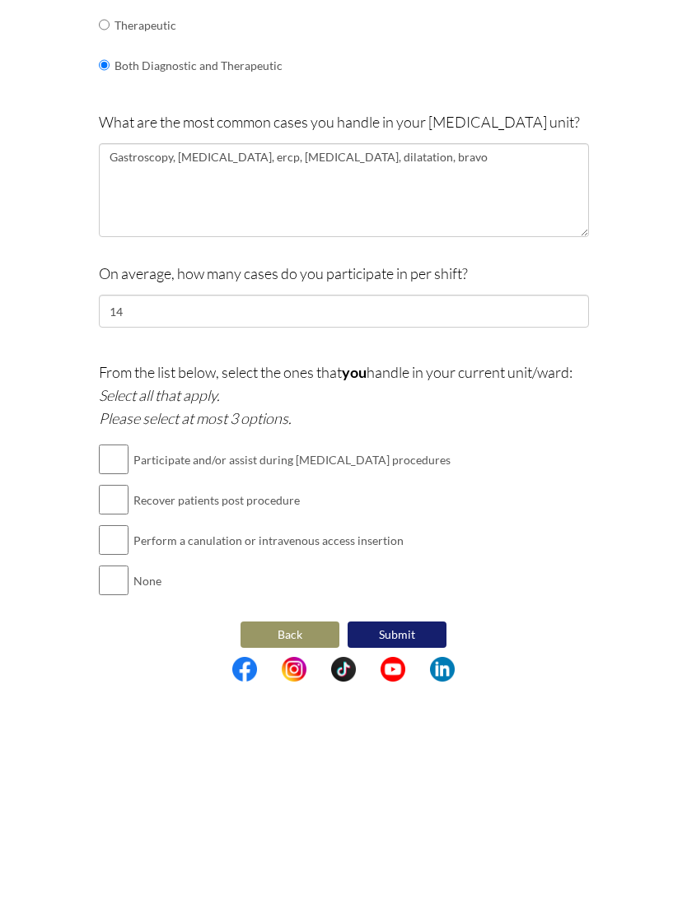
click at [119, 678] on input "checkbox" at bounding box center [114, 694] width 30 height 33
checkbox input "true"
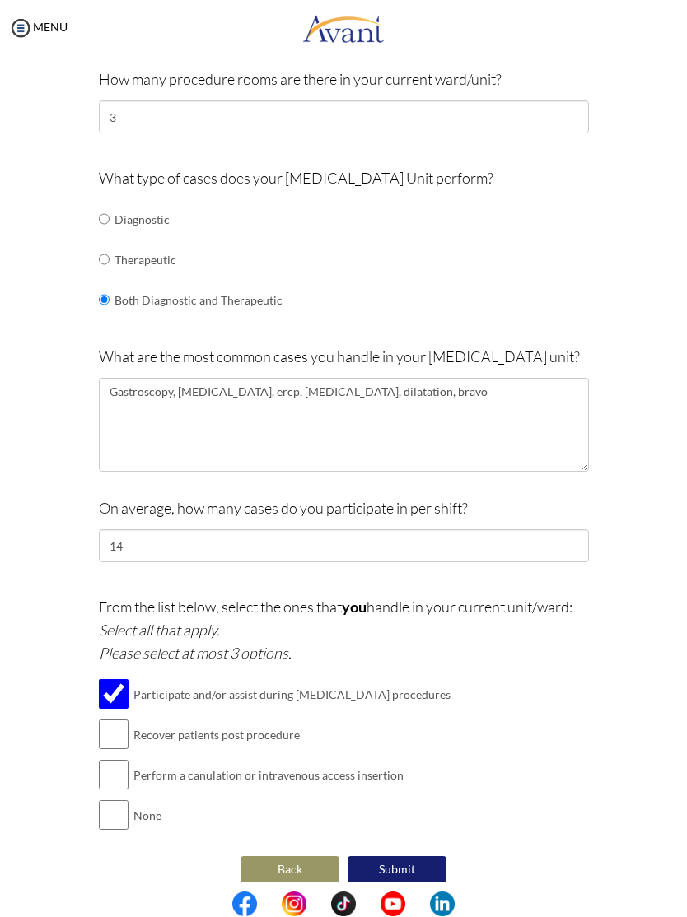
click at [115, 731] on input "checkbox" at bounding box center [114, 735] width 30 height 33
checkbox input "true"
click at [117, 768] on input "checkbox" at bounding box center [114, 775] width 30 height 33
checkbox input "true"
click at [422, 857] on button "Submit" at bounding box center [396, 870] width 99 height 26
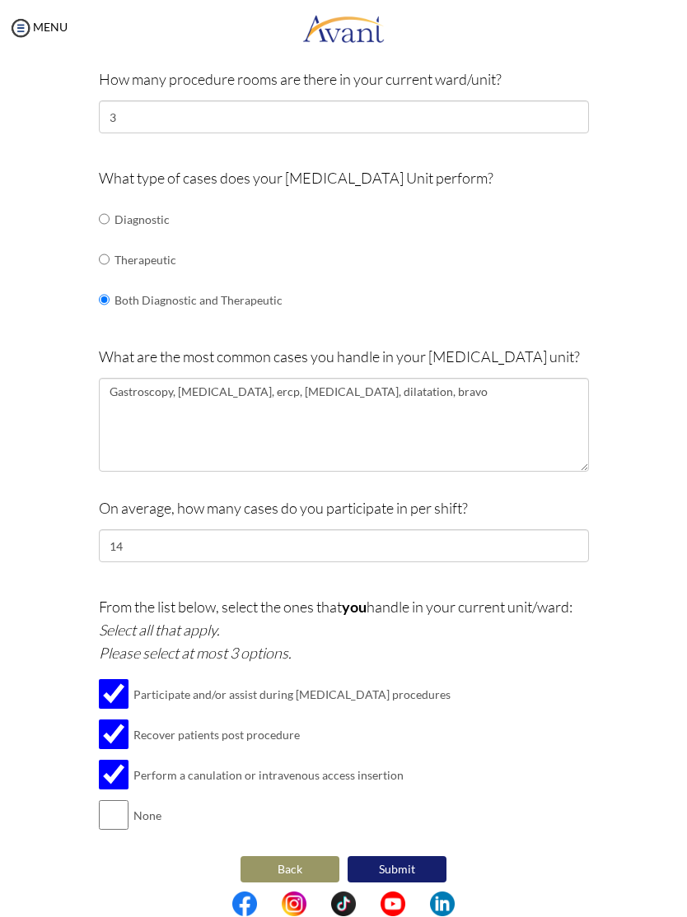
scroll to position [0, 0]
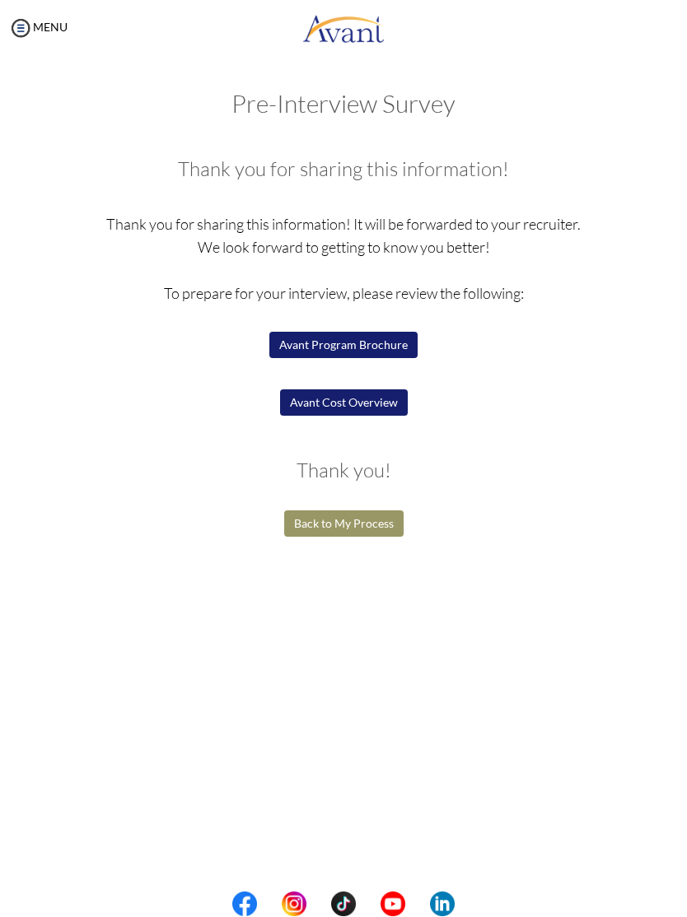
click at [385, 521] on button "Back to My Process" at bounding box center [343, 524] width 119 height 26
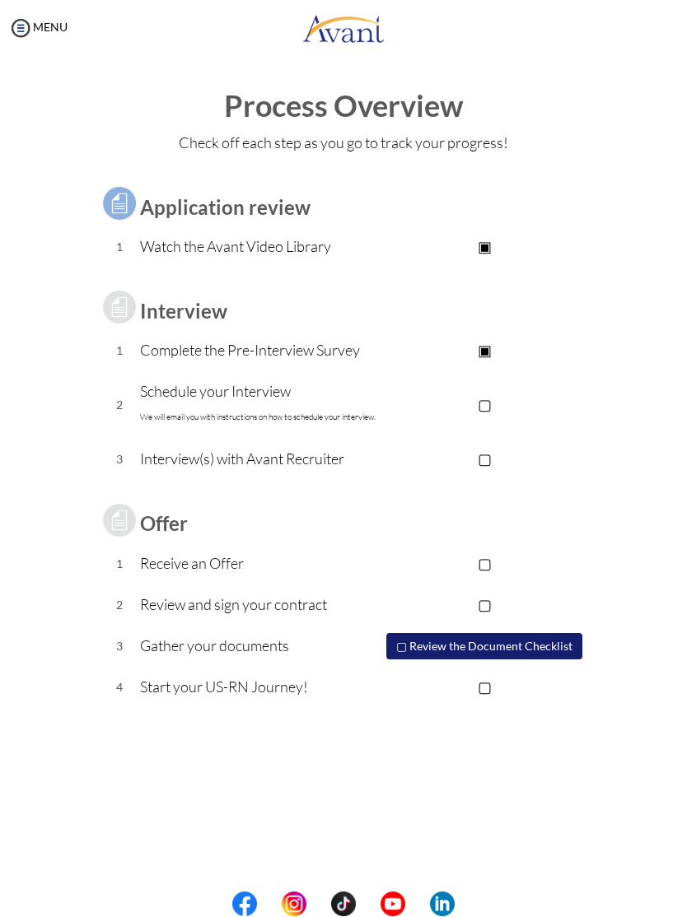
click at [490, 403] on p "▢" at bounding box center [484, 404] width 208 height 23
click at [489, 454] on p "▢" at bounding box center [484, 459] width 208 height 23
click at [491, 460] on p "▣" at bounding box center [484, 459] width 208 height 23
click at [24, 17] on img at bounding box center [20, 28] width 25 height 25
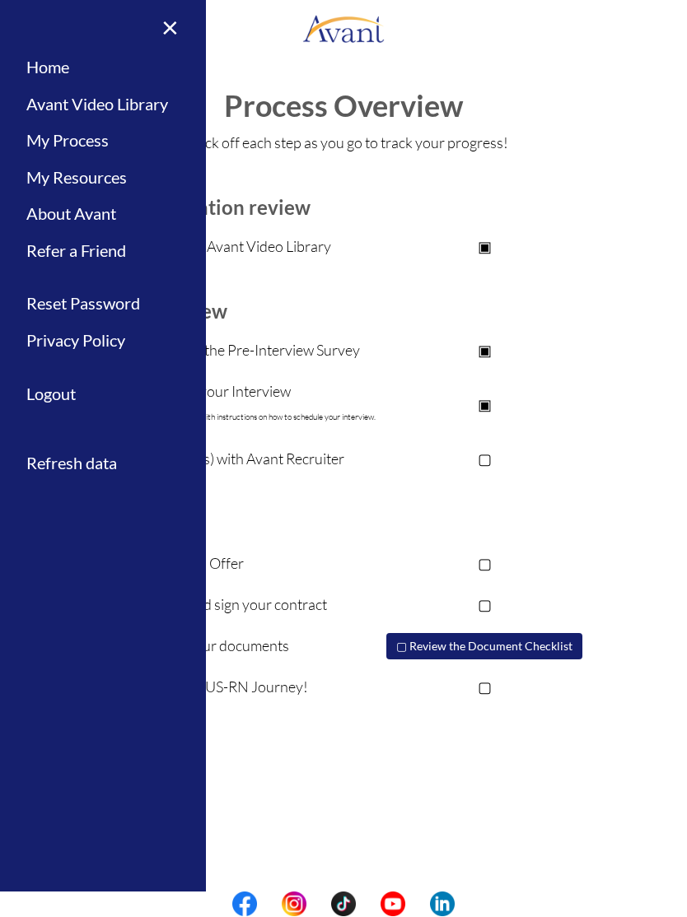
click at [53, 99] on link "Avant Video Library" at bounding box center [103, 104] width 206 height 37
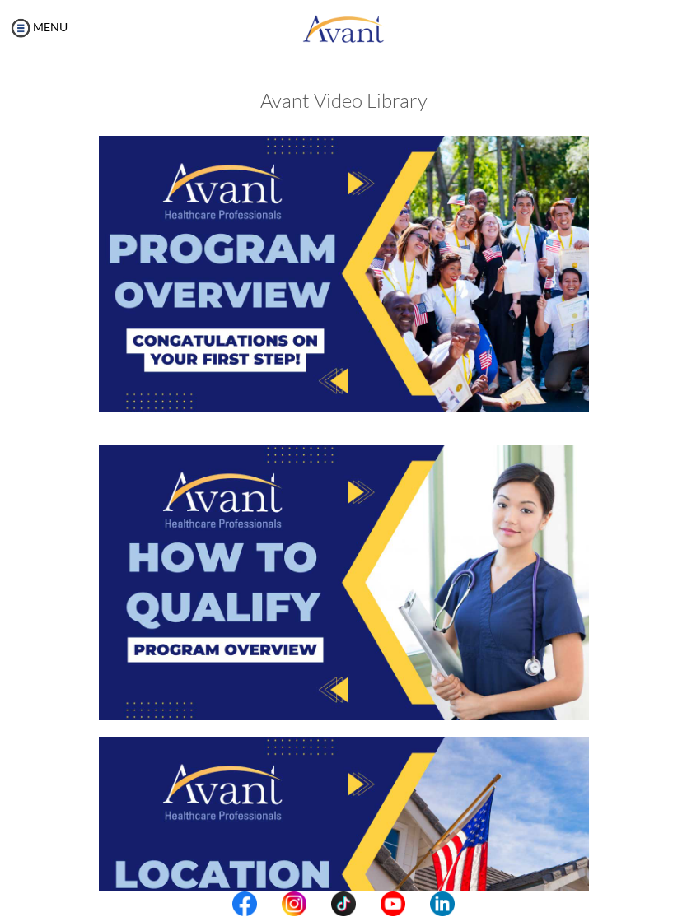
click at [533, 320] on img at bounding box center [344, 275] width 490 height 276
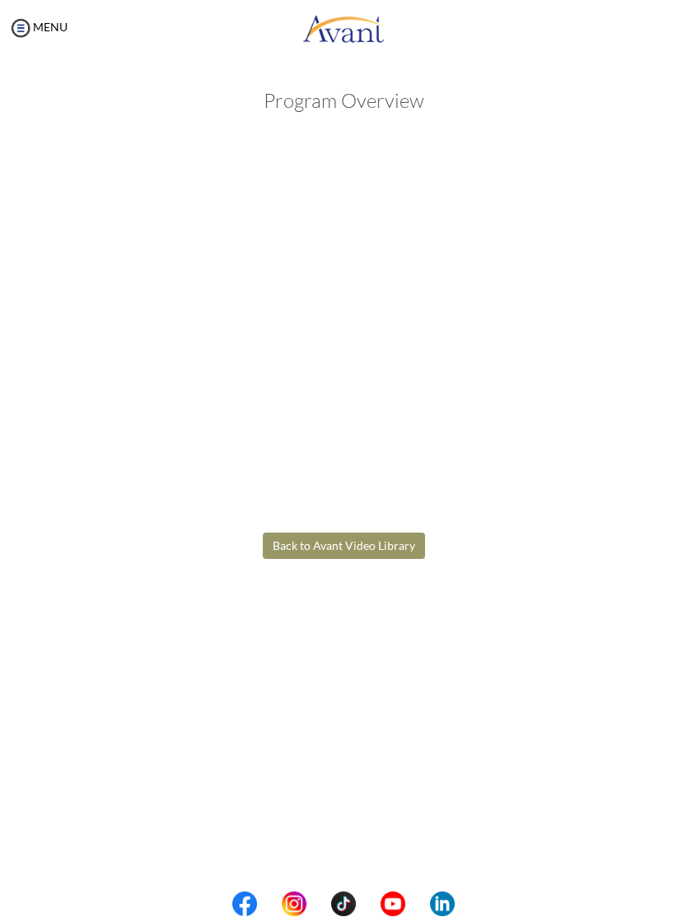
click at [366, 533] on body "Maintenance break. Please come back in 2 hours. MENU My Status What is the next…" at bounding box center [343, 458] width 687 height 917
click at [407, 547] on button "Back to Avant Video Library" at bounding box center [344, 546] width 162 height 26
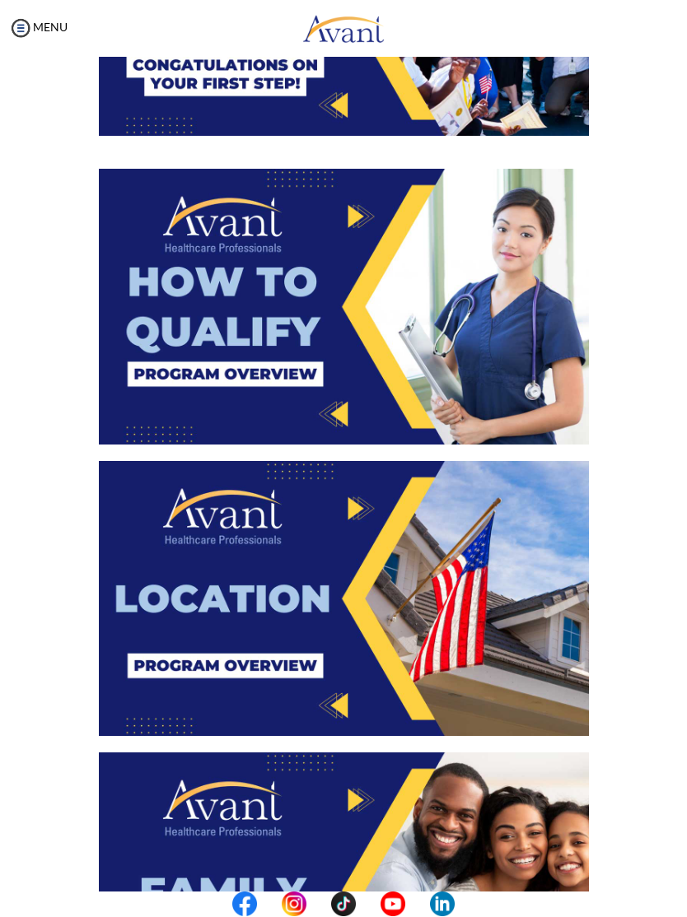
scroll to position [277, 0]
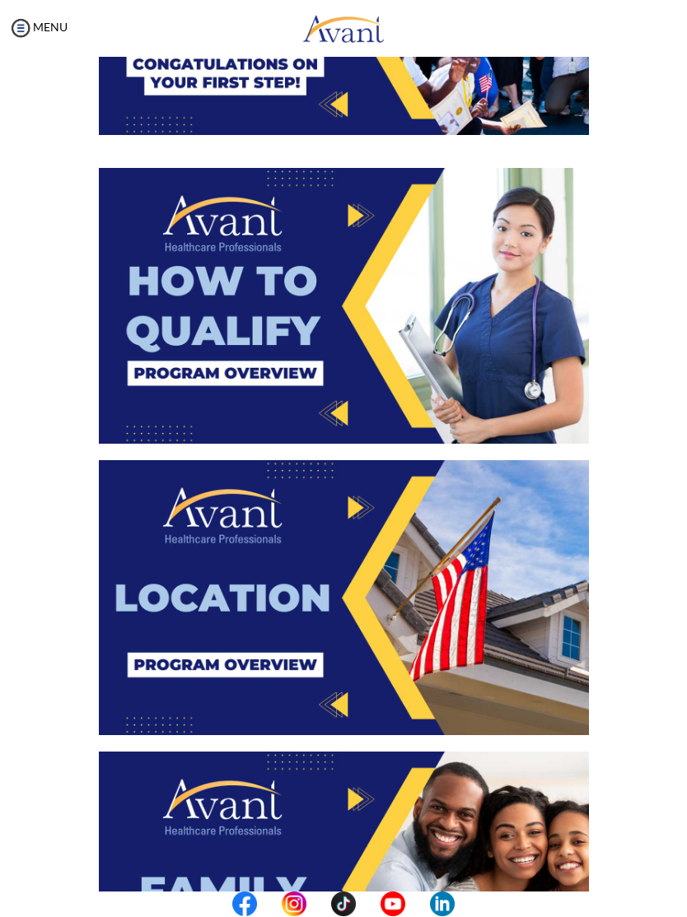
click at [495, 326] on img at bounding box center [344, 307] width 490 height 276
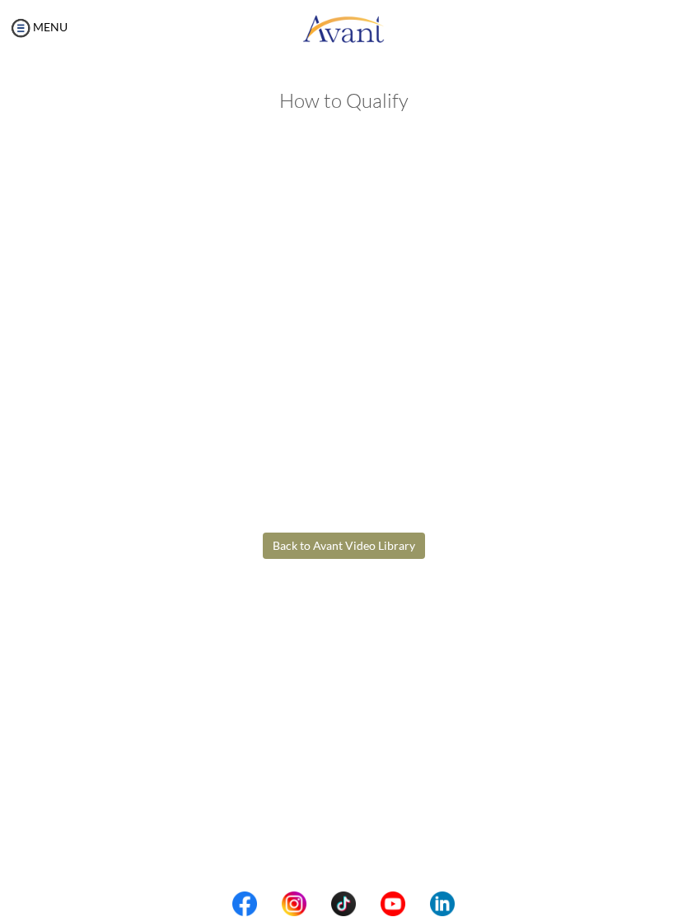
click at [389, 547] on body "Maintenance break. Please come back in 2 hours. MENU My Status What is the next…" at bounding box center [343, 458] width 687 height 917
click at [382, 544] on button "Back to Avant Video Library" at bounding box center [344, 546] width 162 height 26
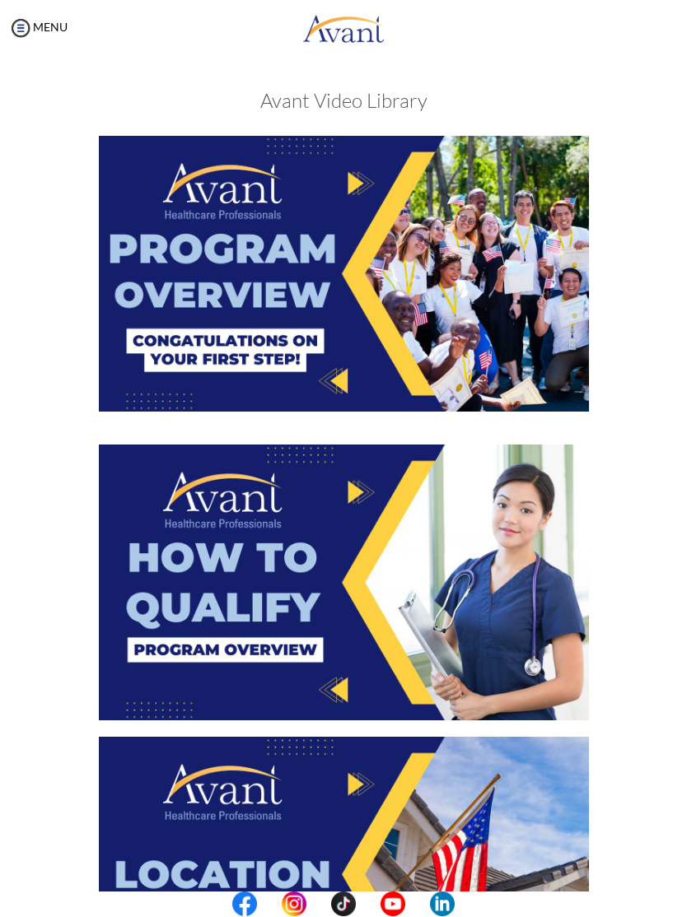
scroll to position [483, 0]
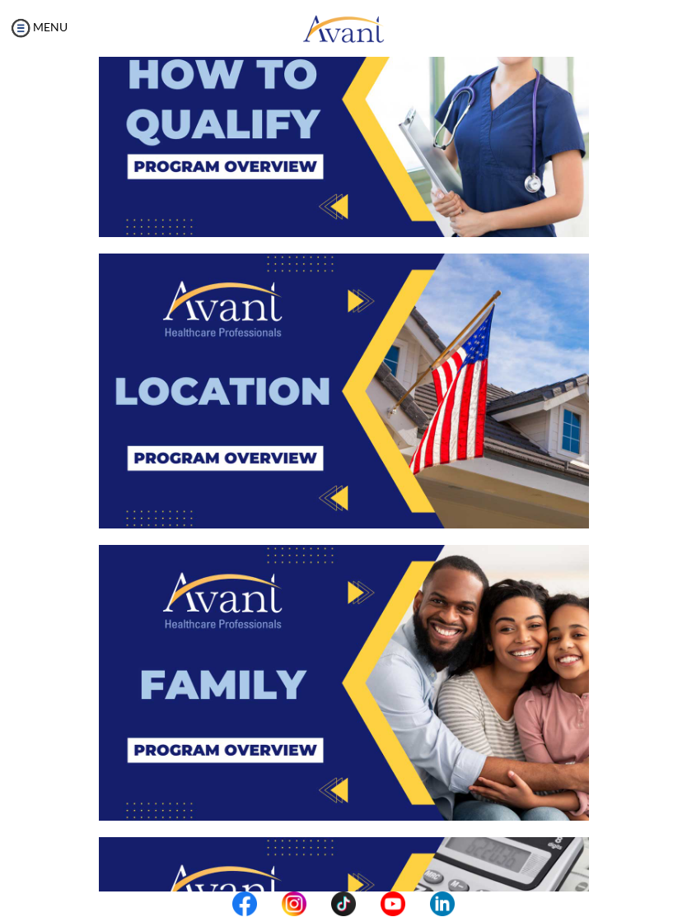
click at [362, 398] on img at bounding box center [344, 392] width 490 height 276
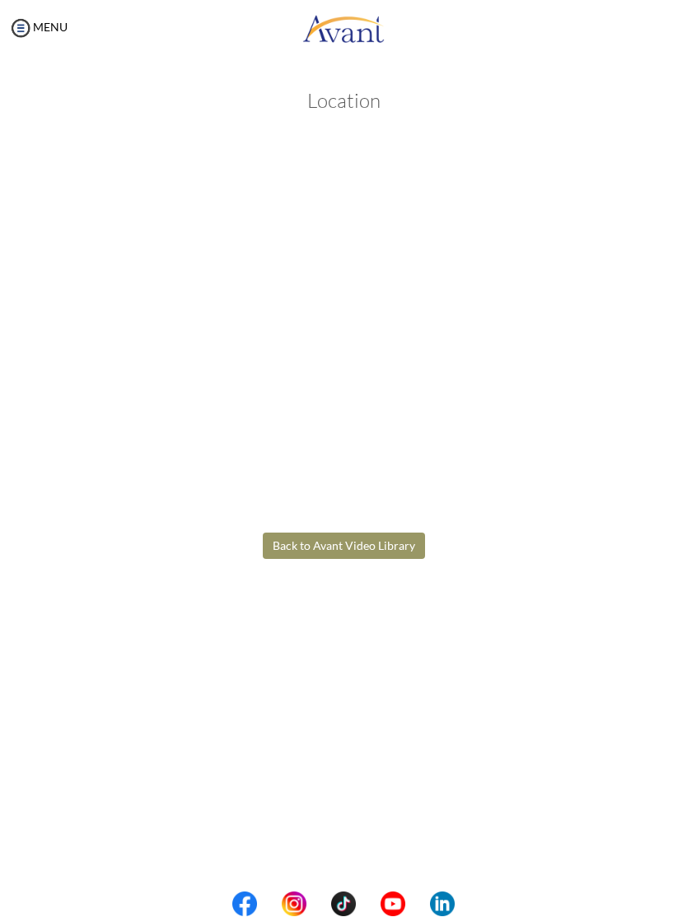
click at [403, 543] on body "Maintenance break. Please come back in 2 hours. MENU My Status What is the next…" at bounding box center [343, 458] width 687 height 917
click at [401, 540] on button "Back to Avant Video Library" at bounding box center [344, 546] width 162 height 26
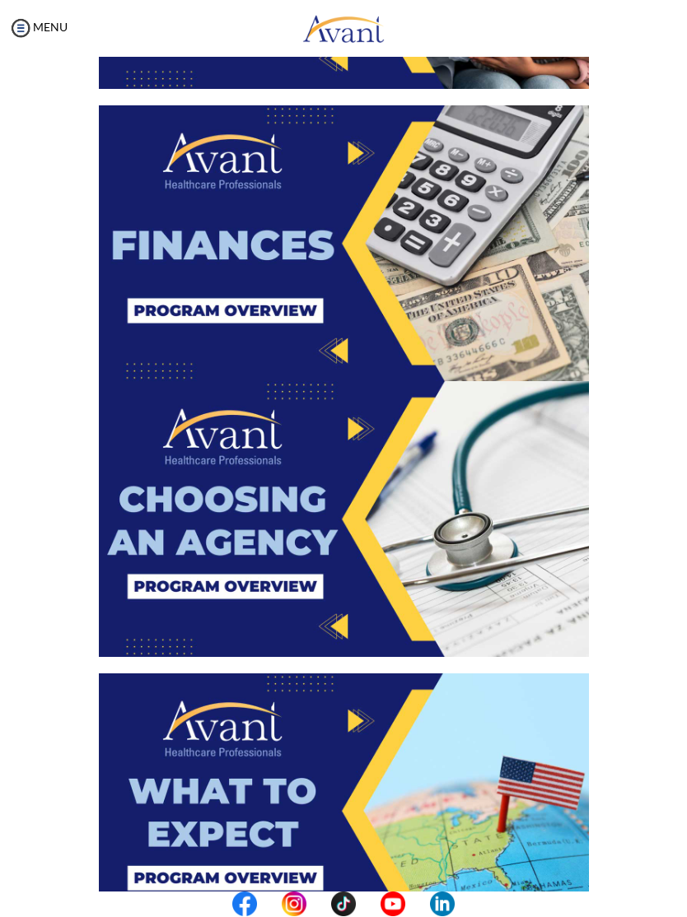
scroll to position [1052, 0]
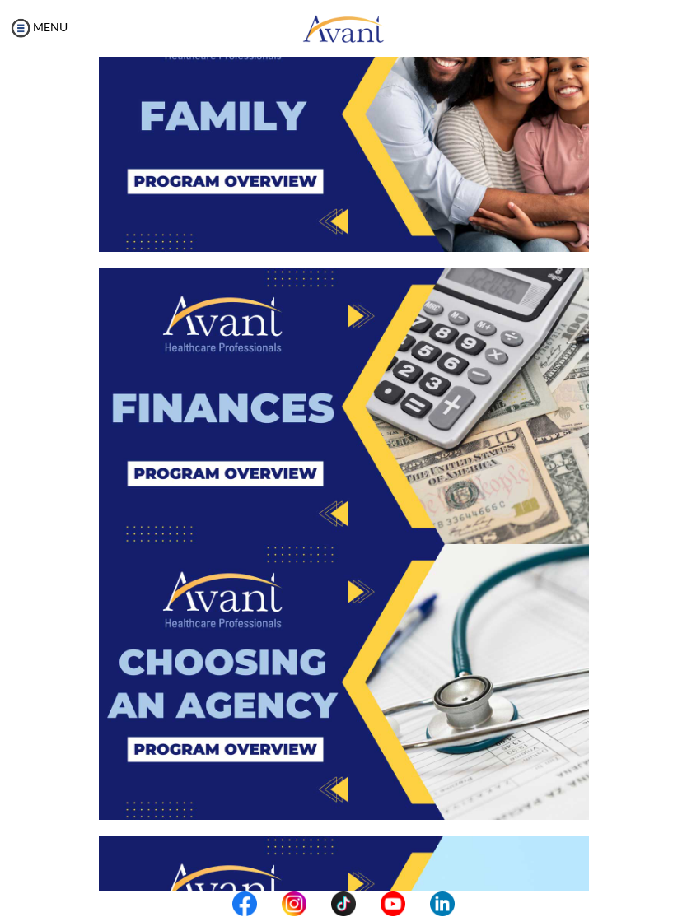
click at [342, 397] on img at bounding box center [344, 407] width 490 height 276
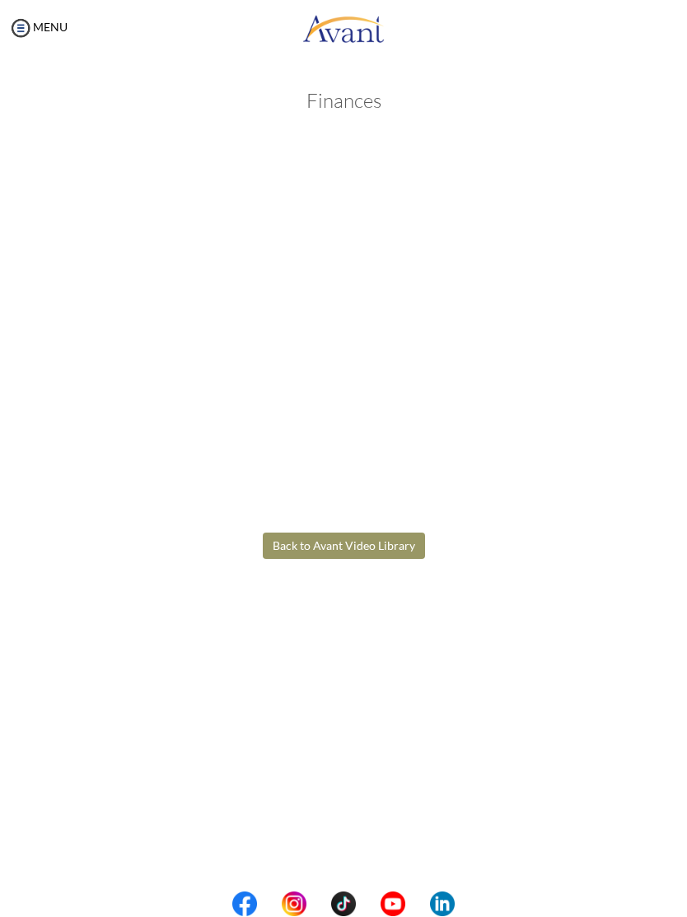
click at [375, 541] on body "Maintenance break. Please come back in 2 hours. MENU My Status What is the next…" at bounding box center [343, 458] width 687 height 917
click at [396, 552] on button "Back to Avant Video Library" at bounding box center [344, 546] width 162 height 26
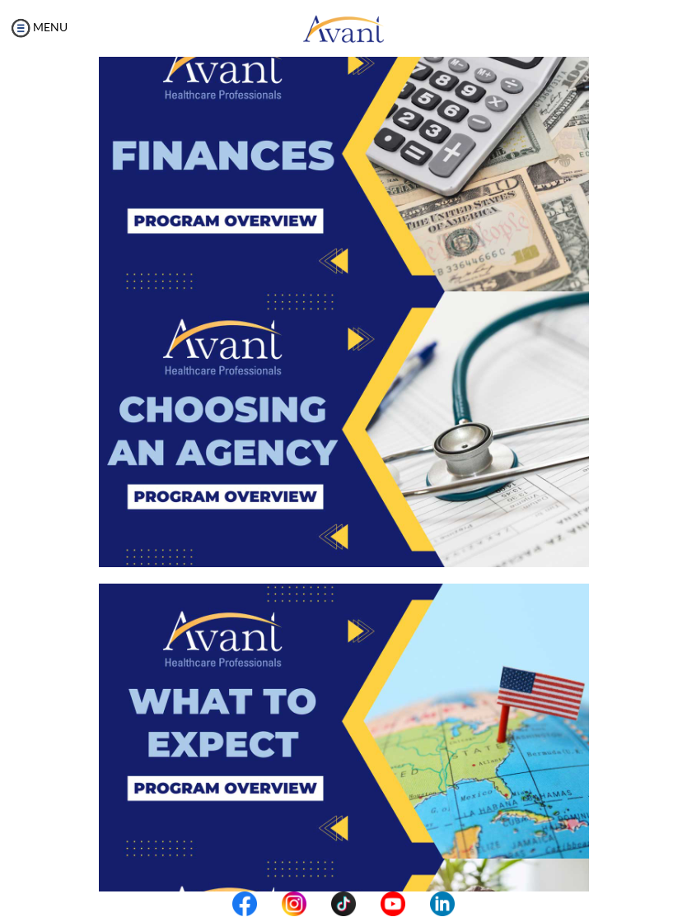
scroll to position [1304, 0]
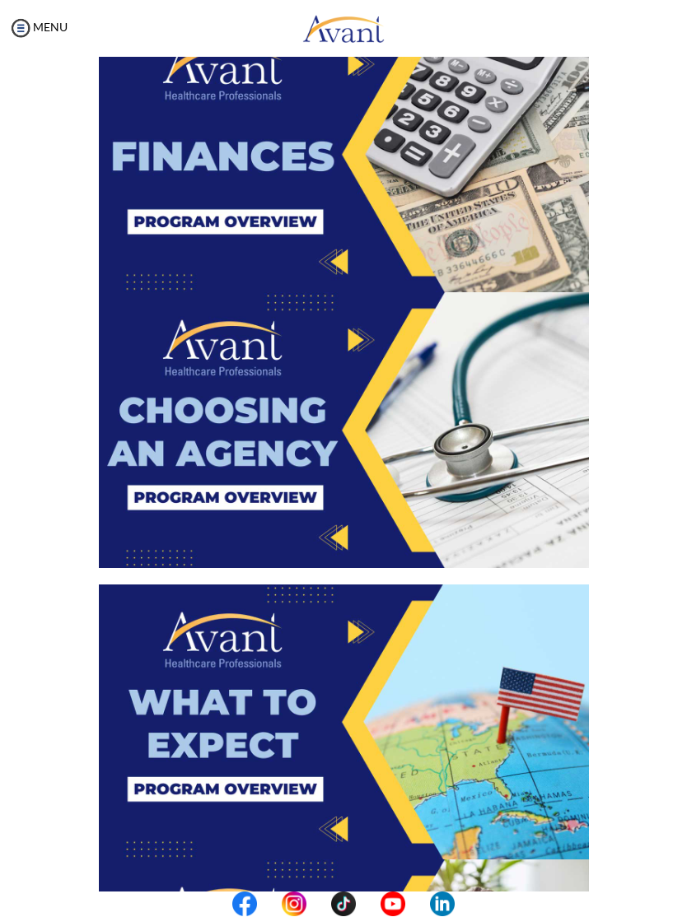
click at [620, 518] on div "When completed, click “Acknowledge” Acknowledge" at bounding box center [343, 342] width 617 height 3019
click at [357, 421] on img at bounding box center [344, 431] width 490 height 276
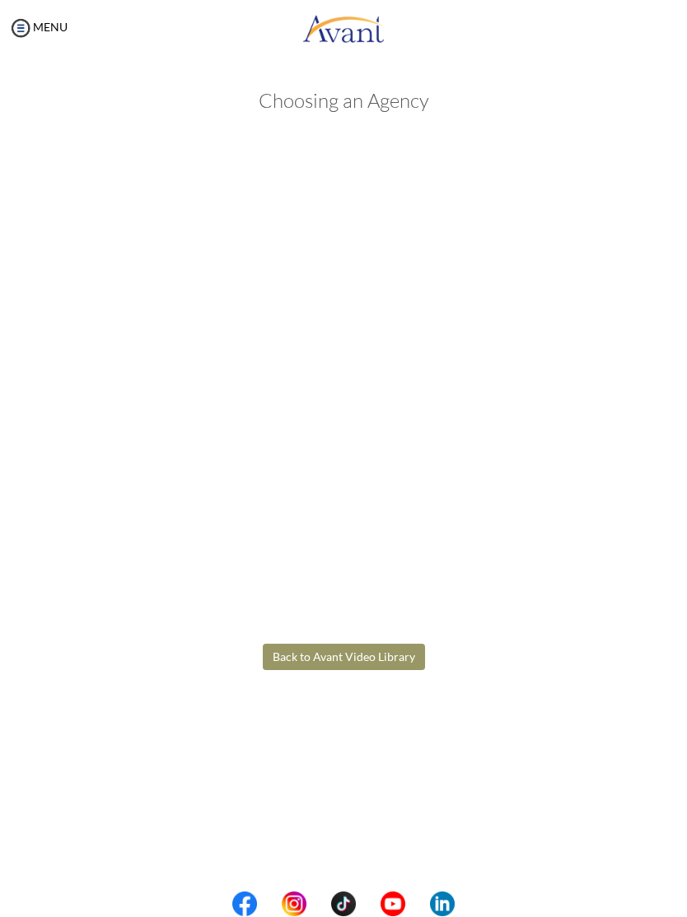
click at [266, 648] on body "Maintenance break. Please come back in 2 hours. MENU My Status What is the next…" at bounding box center [343, 458] width 687 height 917
click at [299, 653] on button "Back to Avant Video Library" at bounding box center [344, 658] width 162 height 26
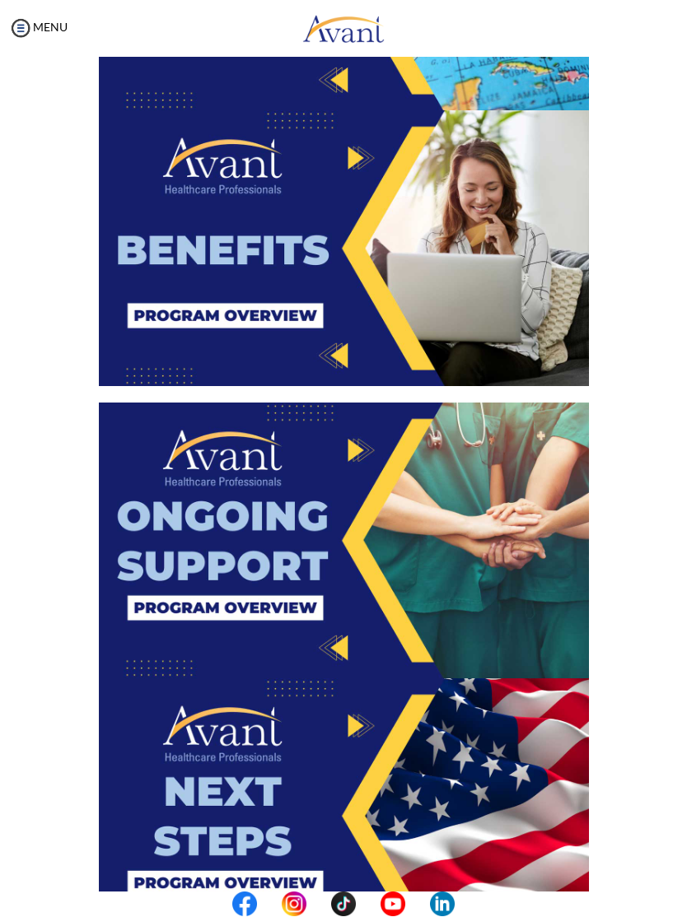
scroll to position [2052, 0]
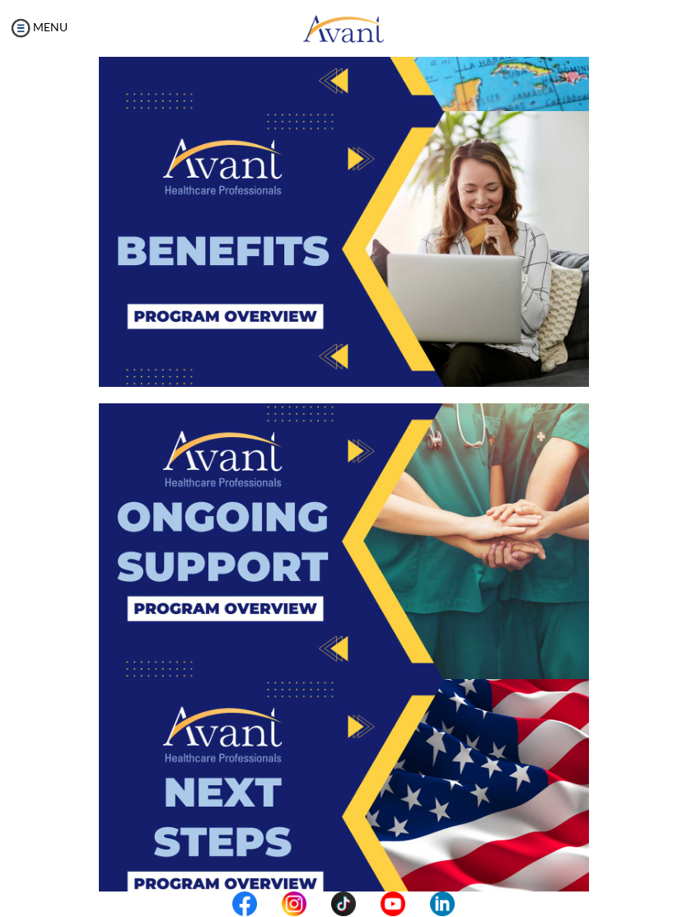
click at [181, 525] on img at bounding box center [344, 542] width 490 height 276
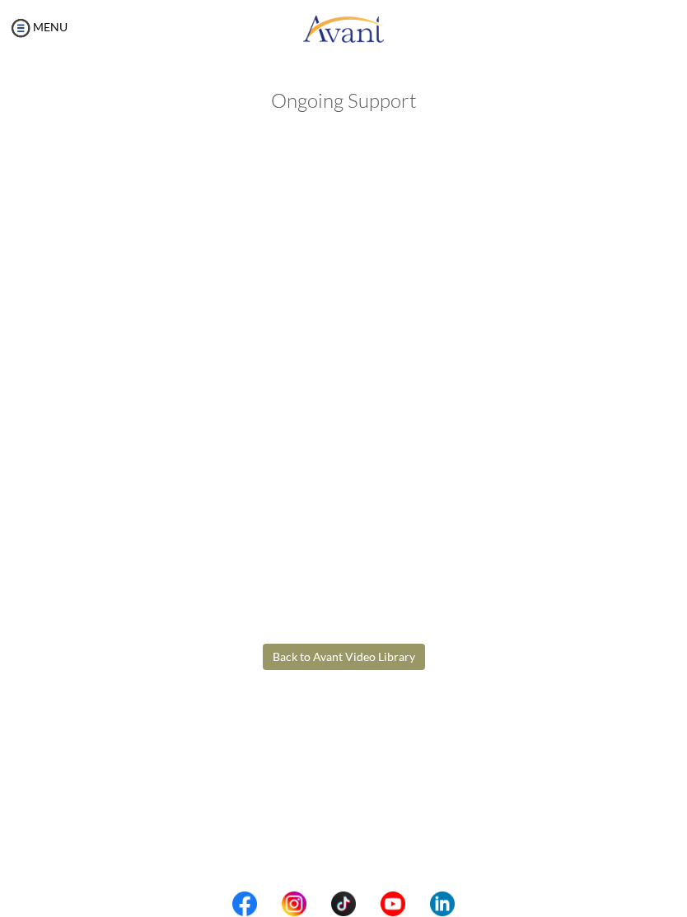
click at [296, 651] on body "Maintenance break. Please come back in 2 hours. MENU My Status What is the next…" at bounding box center [343, 458] width 687 height 917
click at [286, 645] on button "Back to Avant Video Library" at bounding box center [344, 658] width 162 height 26
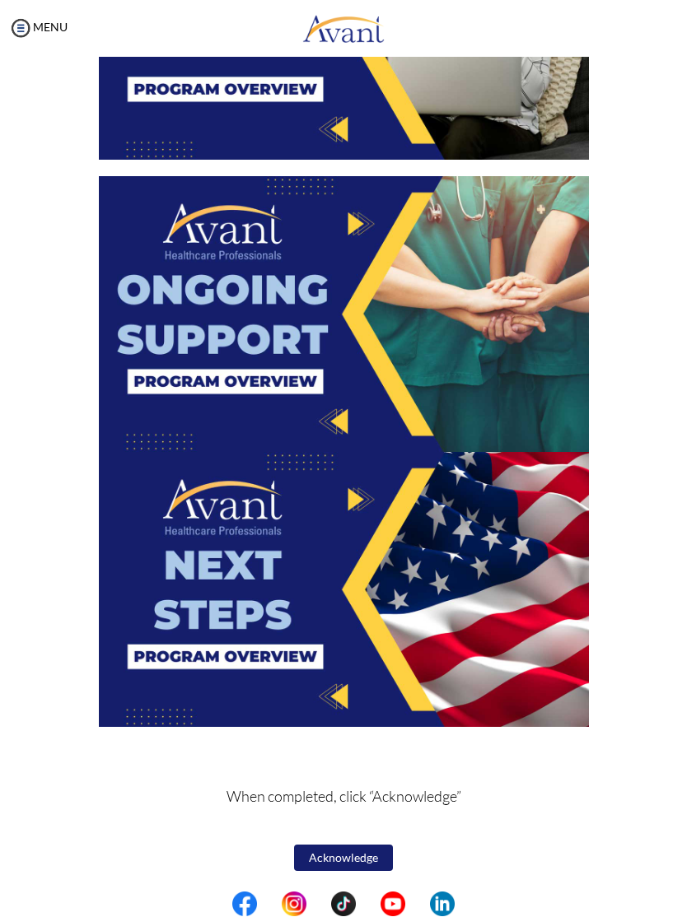
scroll to position [2279, 0]
